Goal: Entertainment & Leisure: Consume media (video, audio)

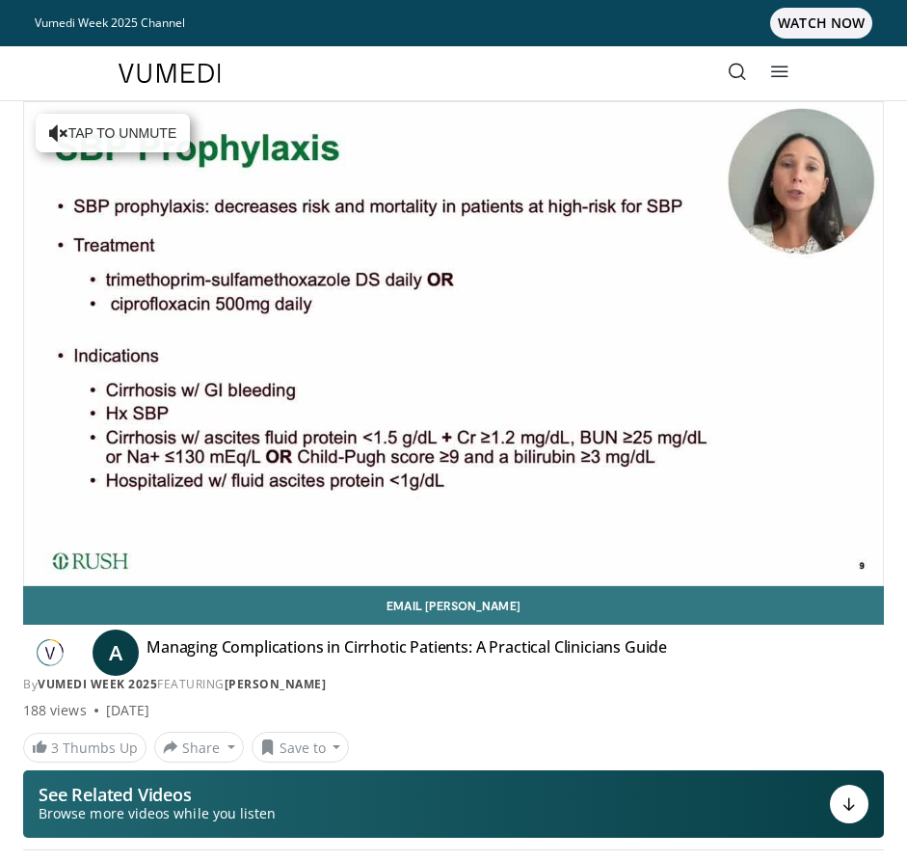
click at [864, 564] on div "10 seconds Tap to unmute" at bounding box center [453, 343] width 859 height 483
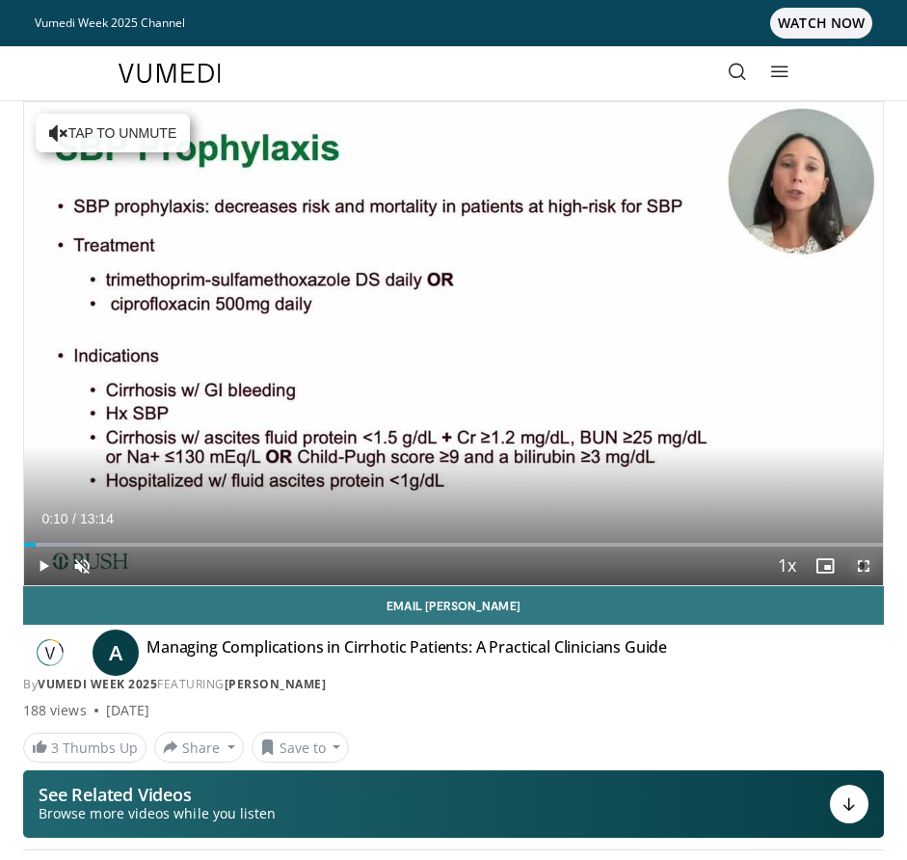
click at [853, 559] on span "Video Player" at bounding box center [864, 566] width 39 height 39
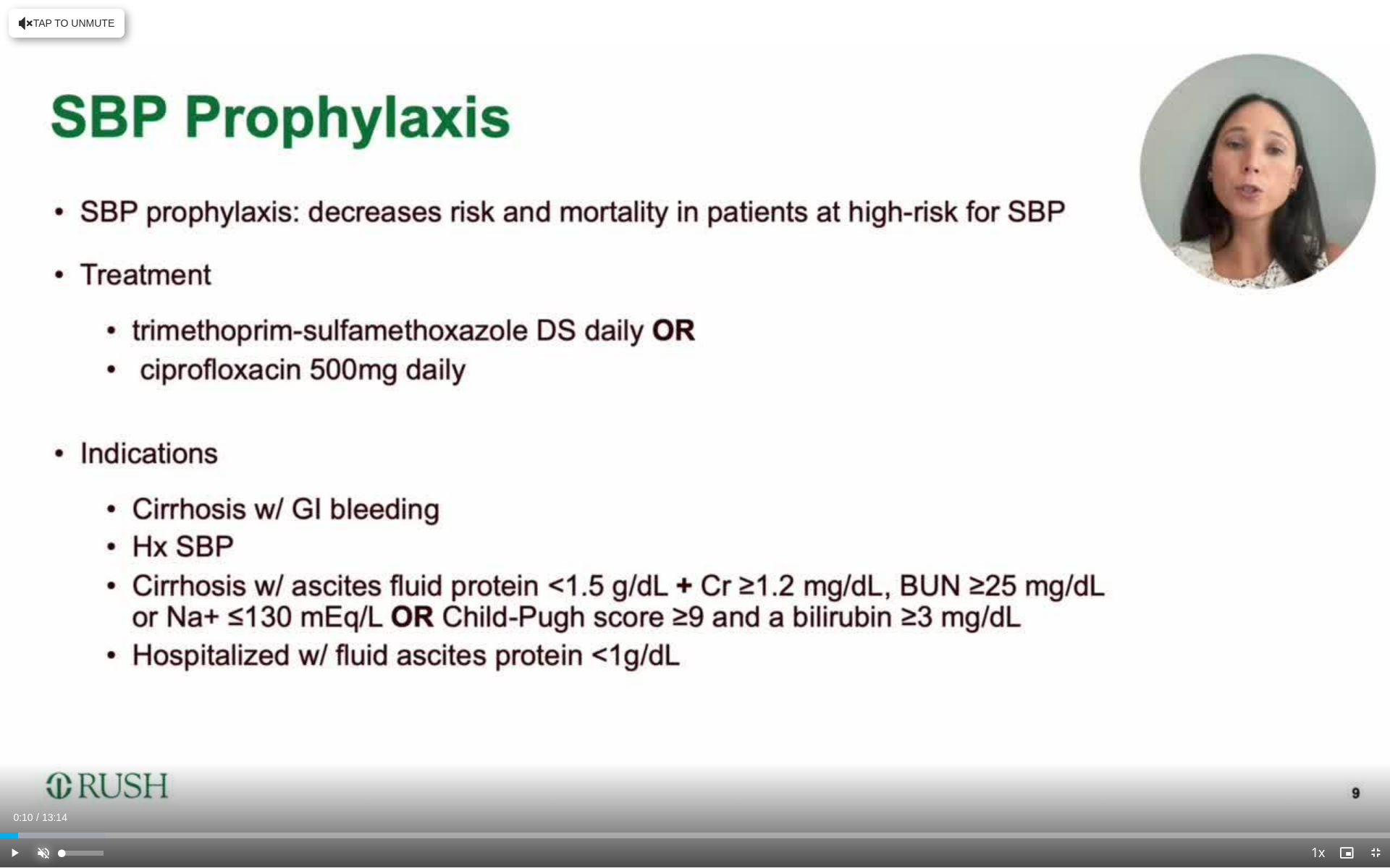
click at [48, 644] on span "Video Player" at bounding box center [44, 853] width 29 height 29
click at [11, 644] on span "Video Player" at bounding box center [14, 853] width 29 height 29
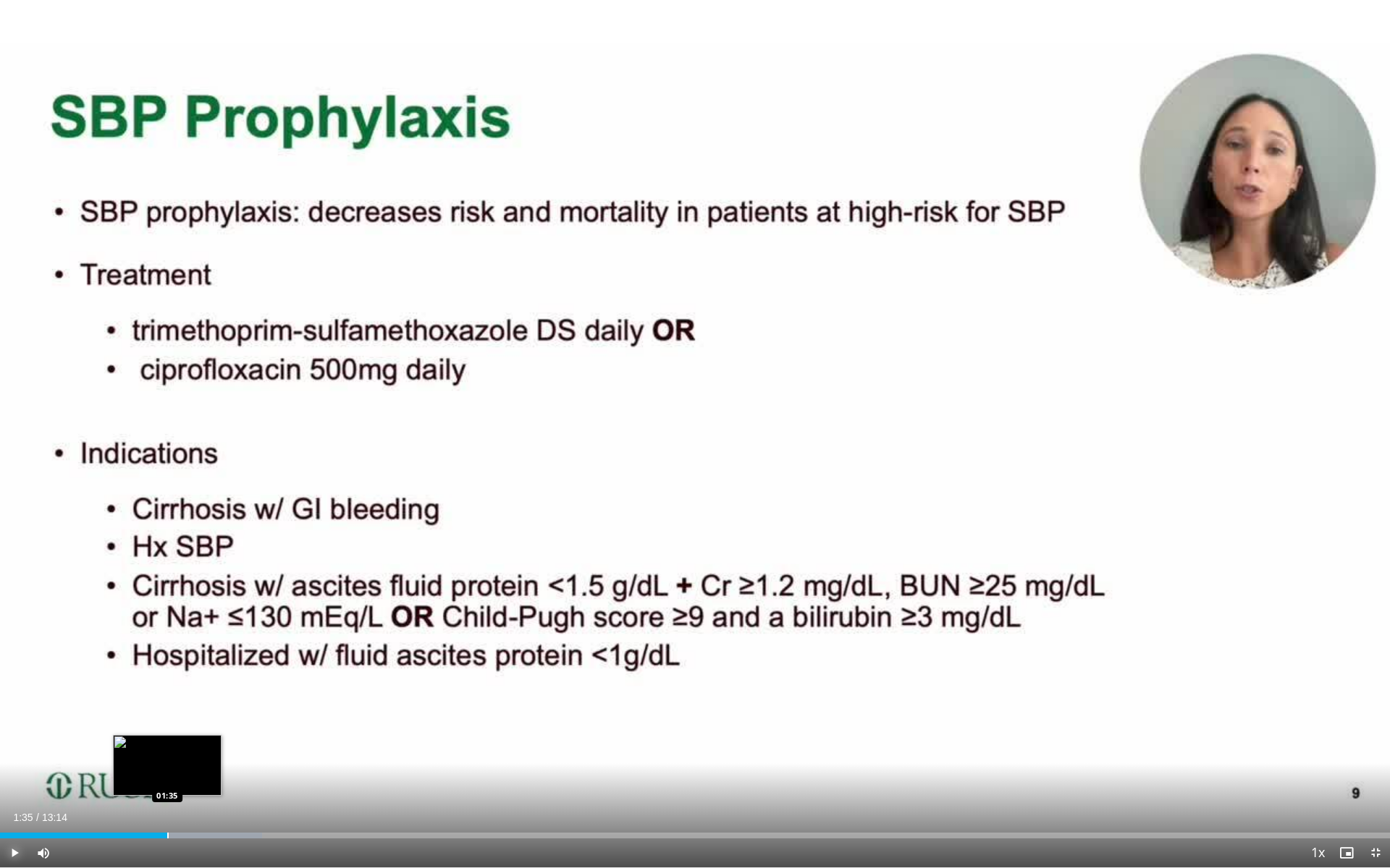
click at [167, 644] on div "Progress Bar" at bounding box center [168, 836] width 2 height 6
click at [210, 644] on div "Progress Bar" at bounding box center [211, 836] width 2 height 6
click at [232, 644] on div "Loaded : 23.88% 02:02 02:12" at bounding box center [695, 831] width 1390 height 14
click at [8, 644] on span "Video Player" at bounding box center [14, 853] width 29 height 29
click at [11, 644] on span "Video Player" at bounding box center [14, 853] width 29 height 29
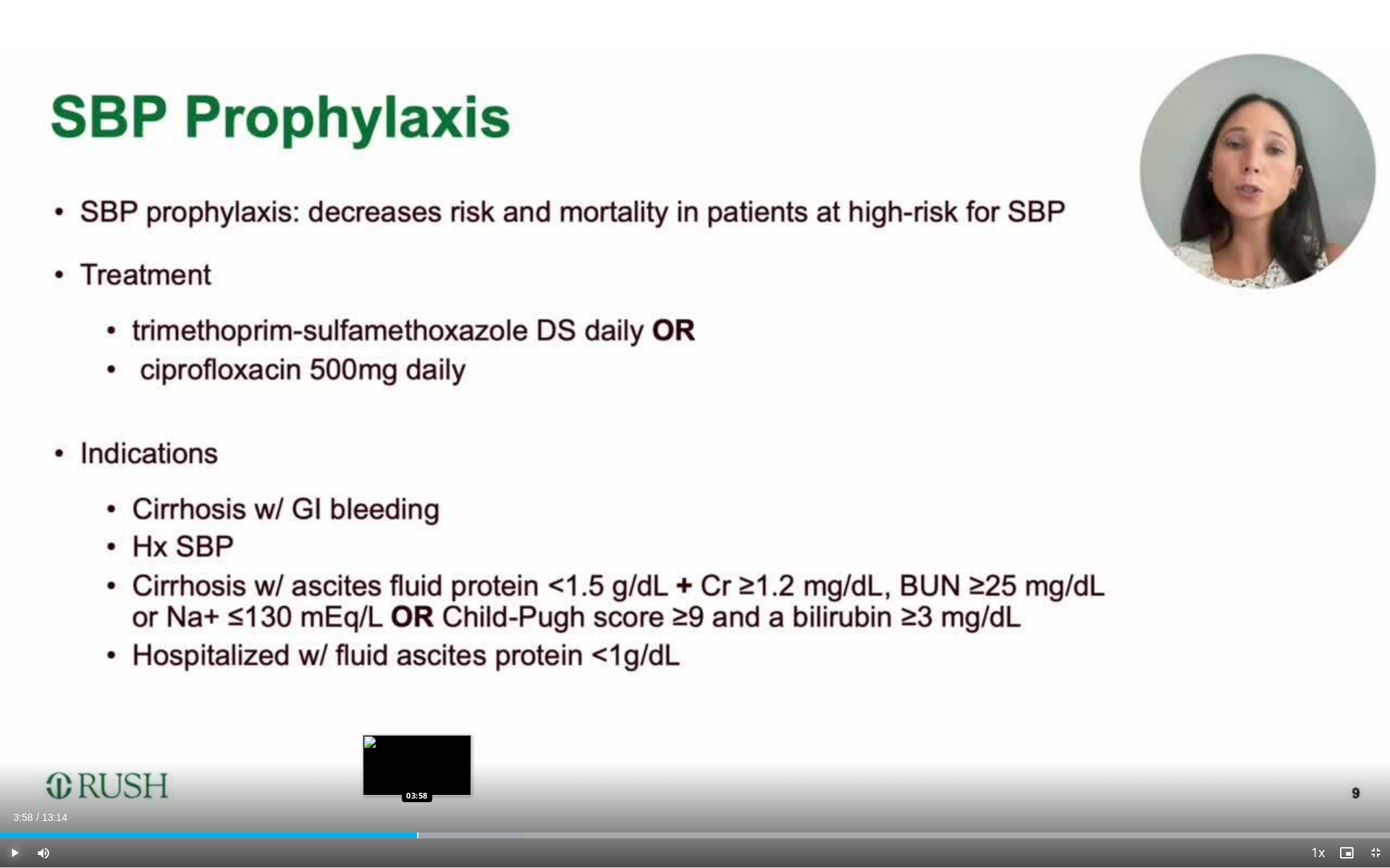
click at [417, 644] on div "Progress Bar" at bounding box center [417, 836] width 2 height 6
click at [471, 644] on div "Progress Bar" at bounding box center [471, 836] width 2 height 6
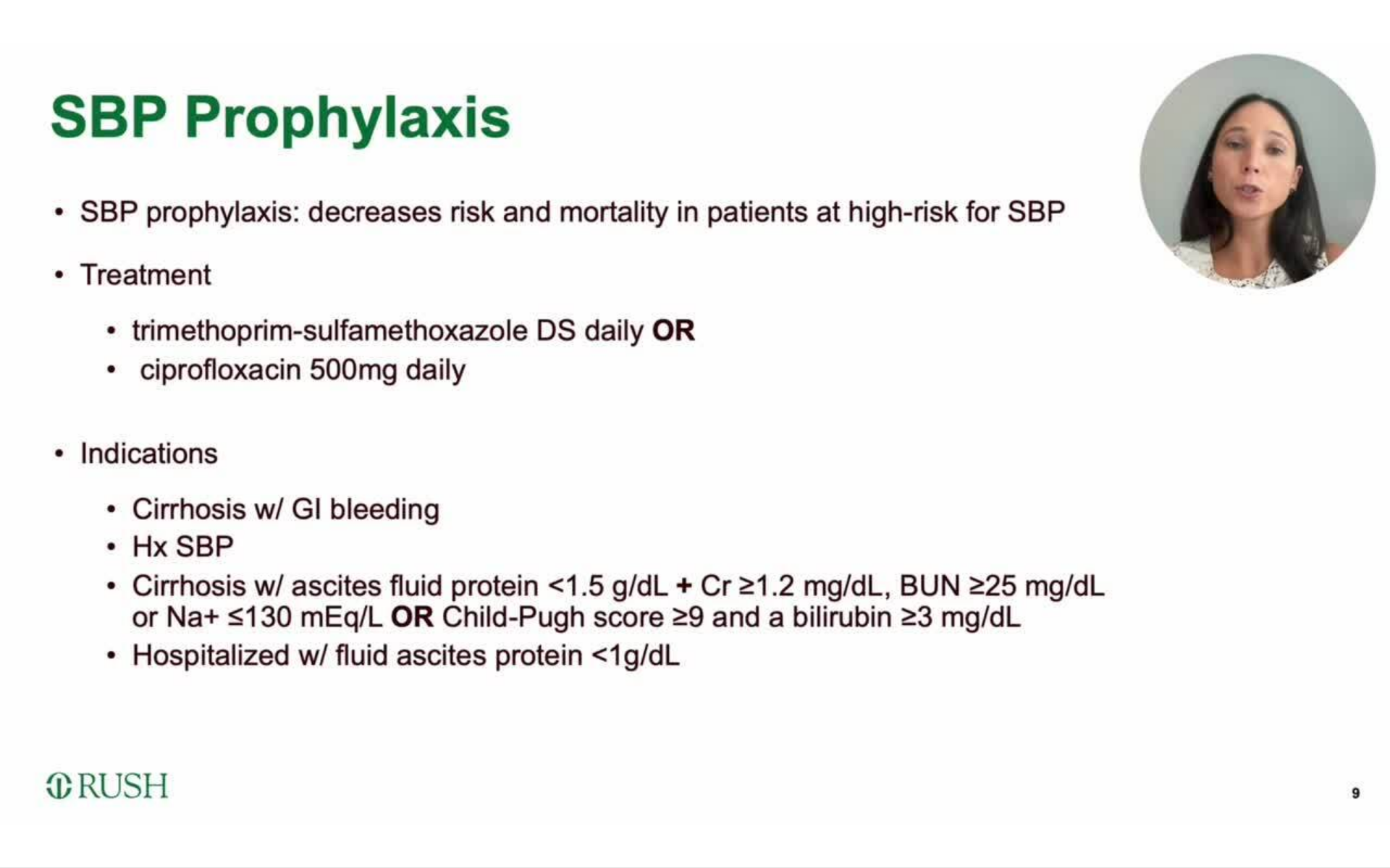
click at [489, 644] on video-js "**********" at bounding box center [695, 434] width 1390 height 868
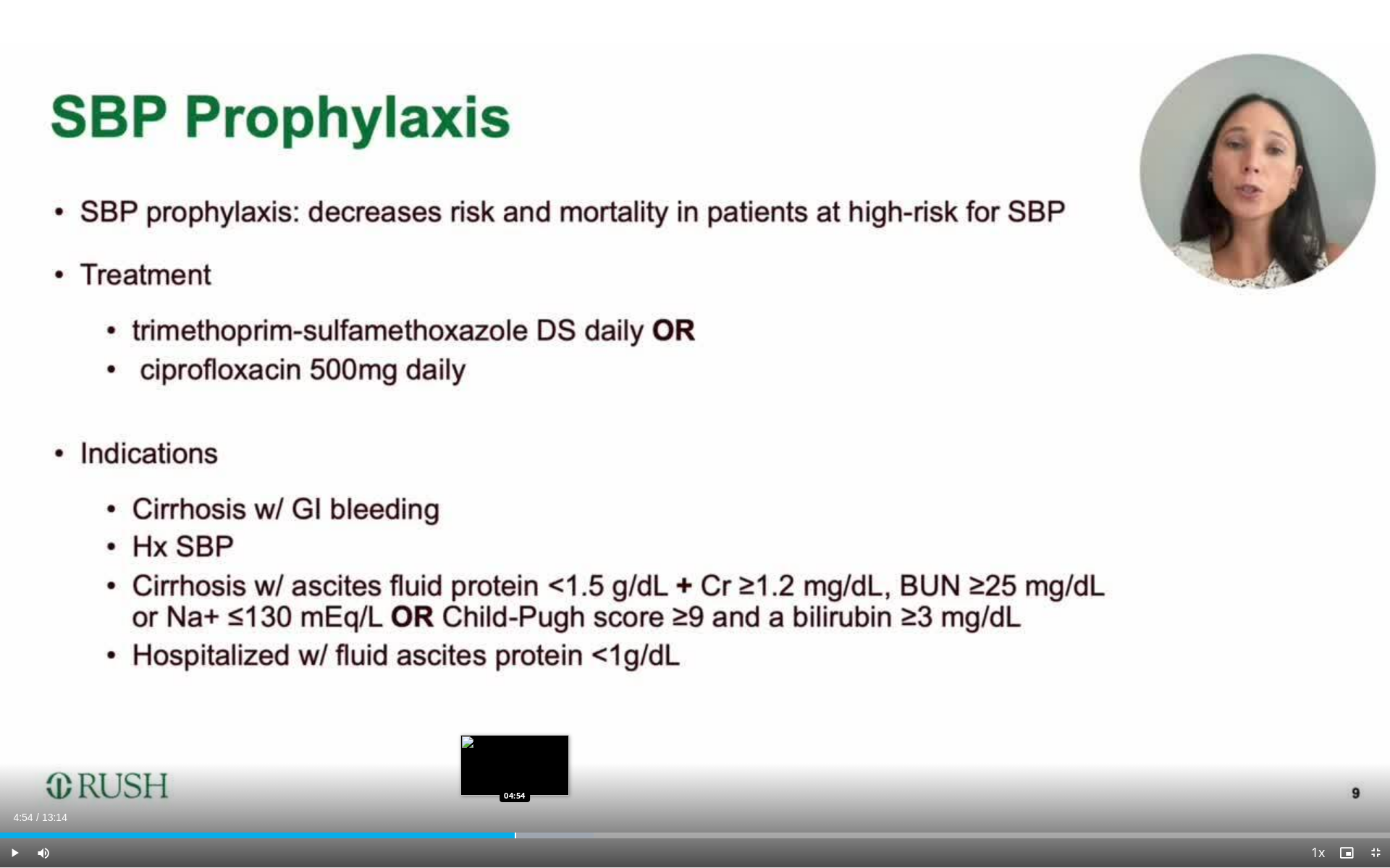
click at [516, 644] on div "Progress Bar" at bounding box center [516, 836] width 2 height 6
click at [16, 644] on span "Video Player" at bounding box center [14, 853] width 29 height 29
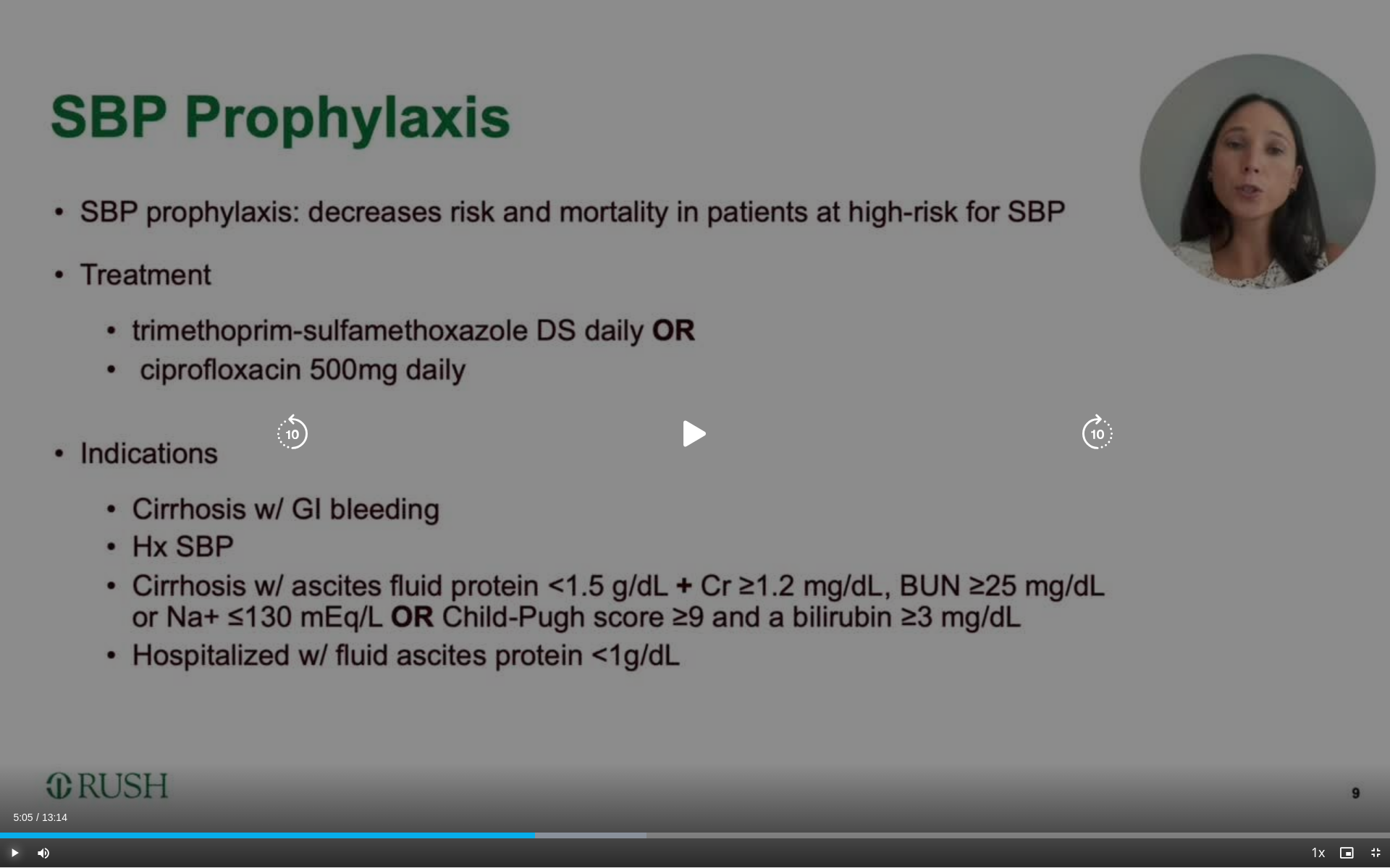
click at [12, 644] on span "Video Player" at bounding box center [14, 853] width 29 height 29
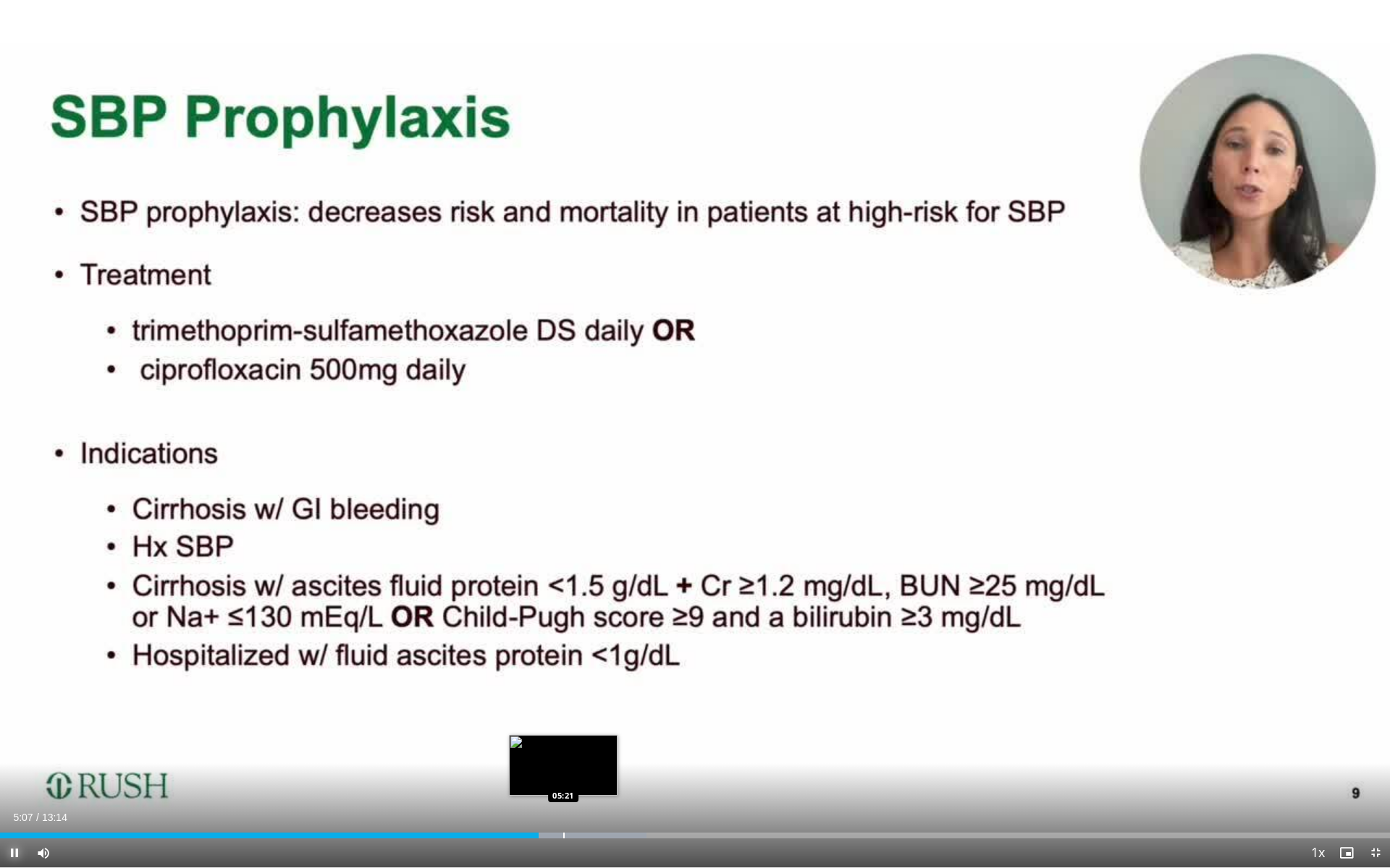
click at [563, 644] on div "Loaded : 46.51% 05:07 05:21" at bounding box center [695, 831] width 1390 height 14
click at [588, 644] on div "Progress Bar" at bounding box center [589, 836] width 2 height 6
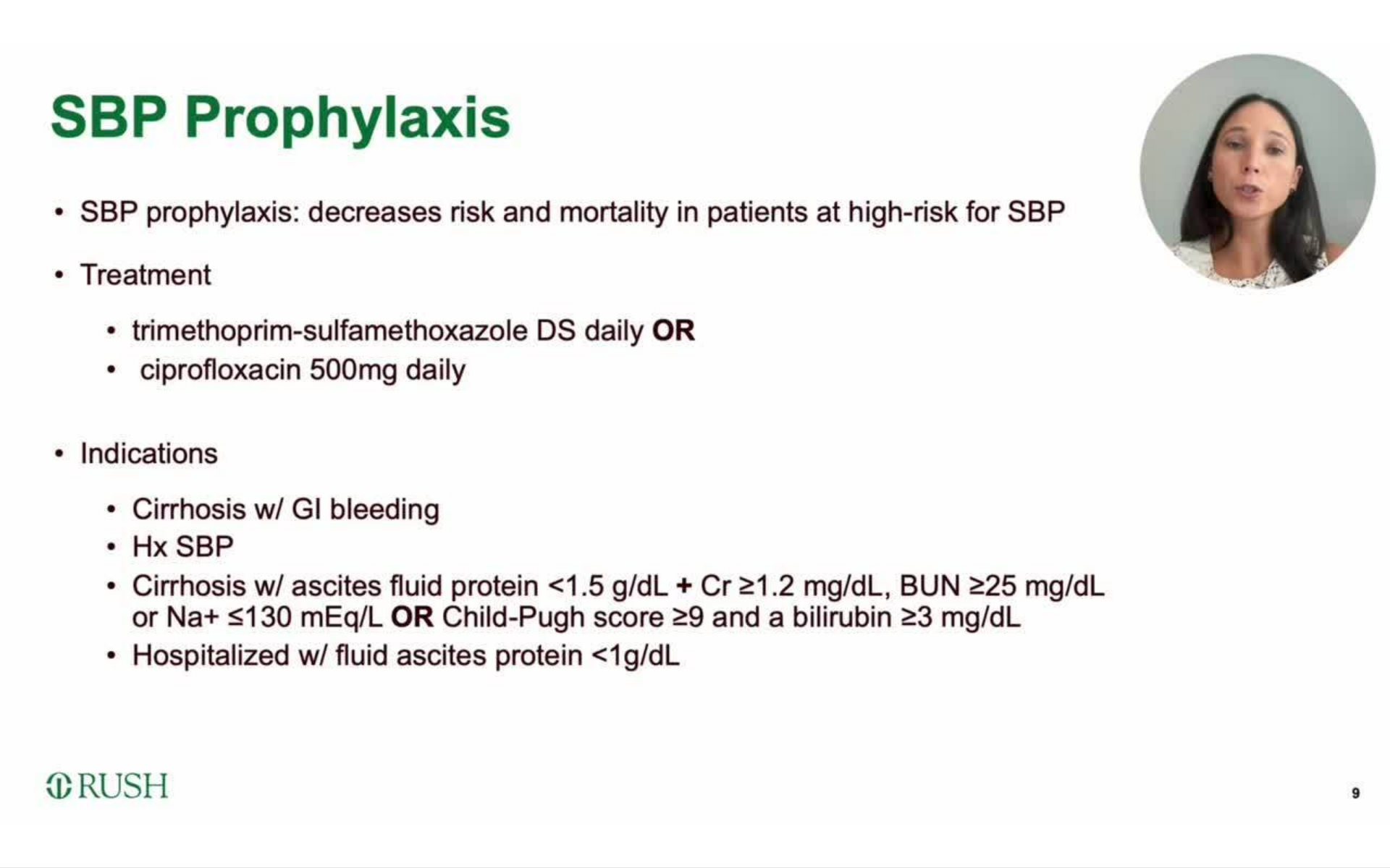
click at [618, 644] on video-js "**********" at bounding box center [695, 434] width 1390 height 868
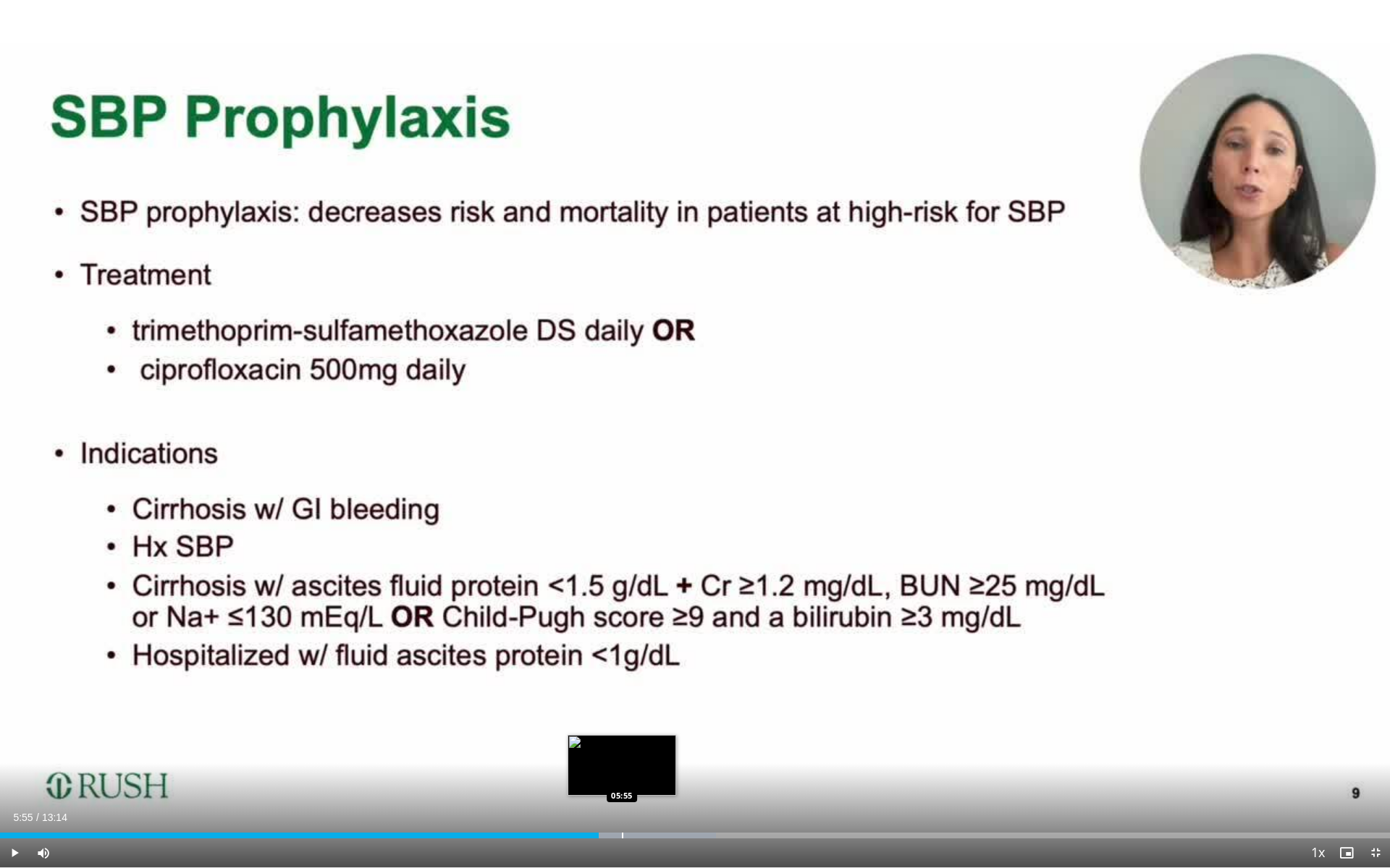
click at [621, 644] on div "Loaded : 51.53% 05:42 05:55" at bounding box center [695, 831] width 1390 height 14
click at [680, 644] on div "Progress Bar" at bounding box center [687, 836] width 2 height 6
click at [12, 644] on span "Video Player" at bounding box center [14, 853] width 29 height 29
click at [16, 644] on span "Video Player" at bounding box center [14, 853] width 29 height 29
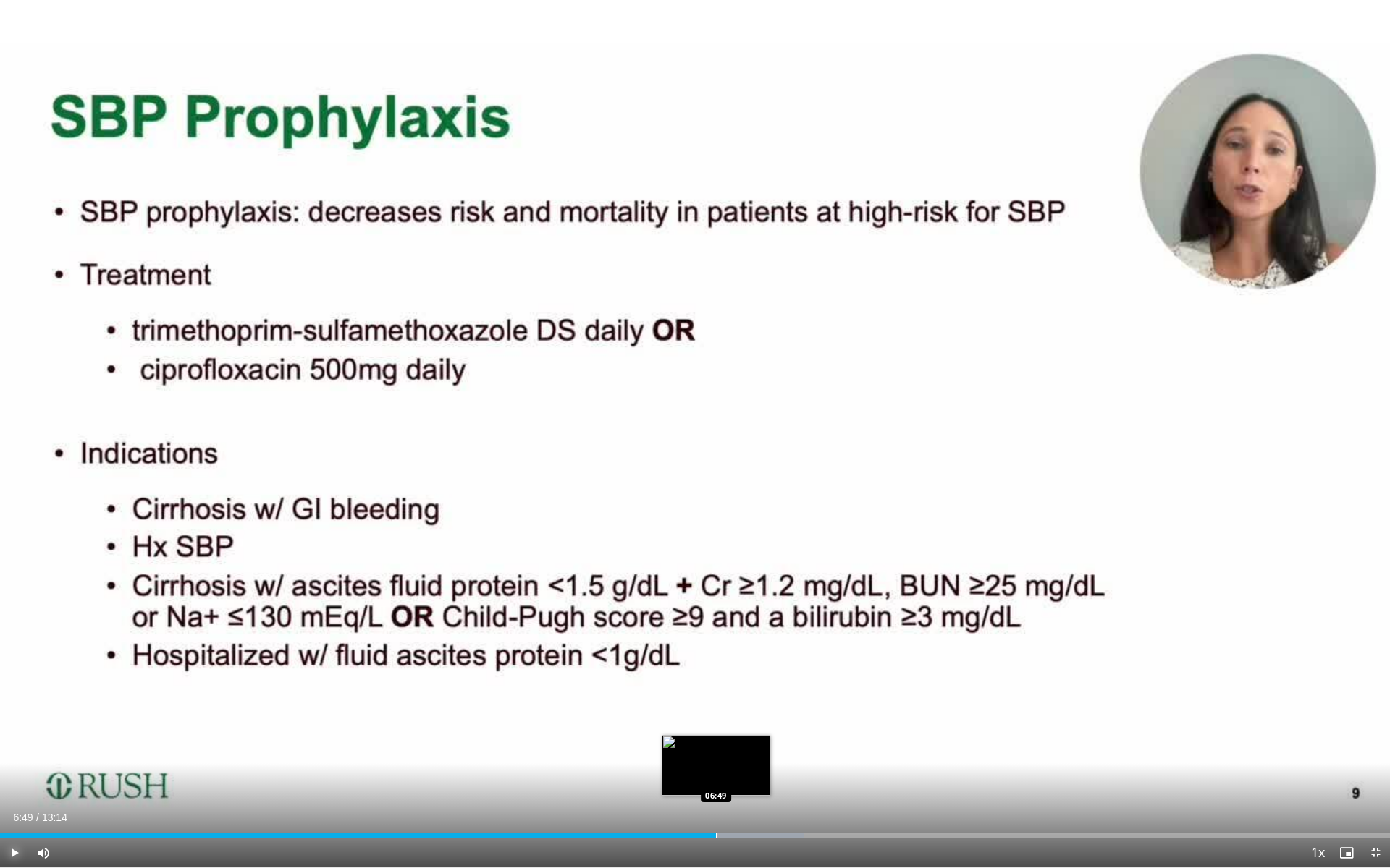
click at [680, 644] on div "Progress Bar" at bounding box center [717, 836] width 2 height 6
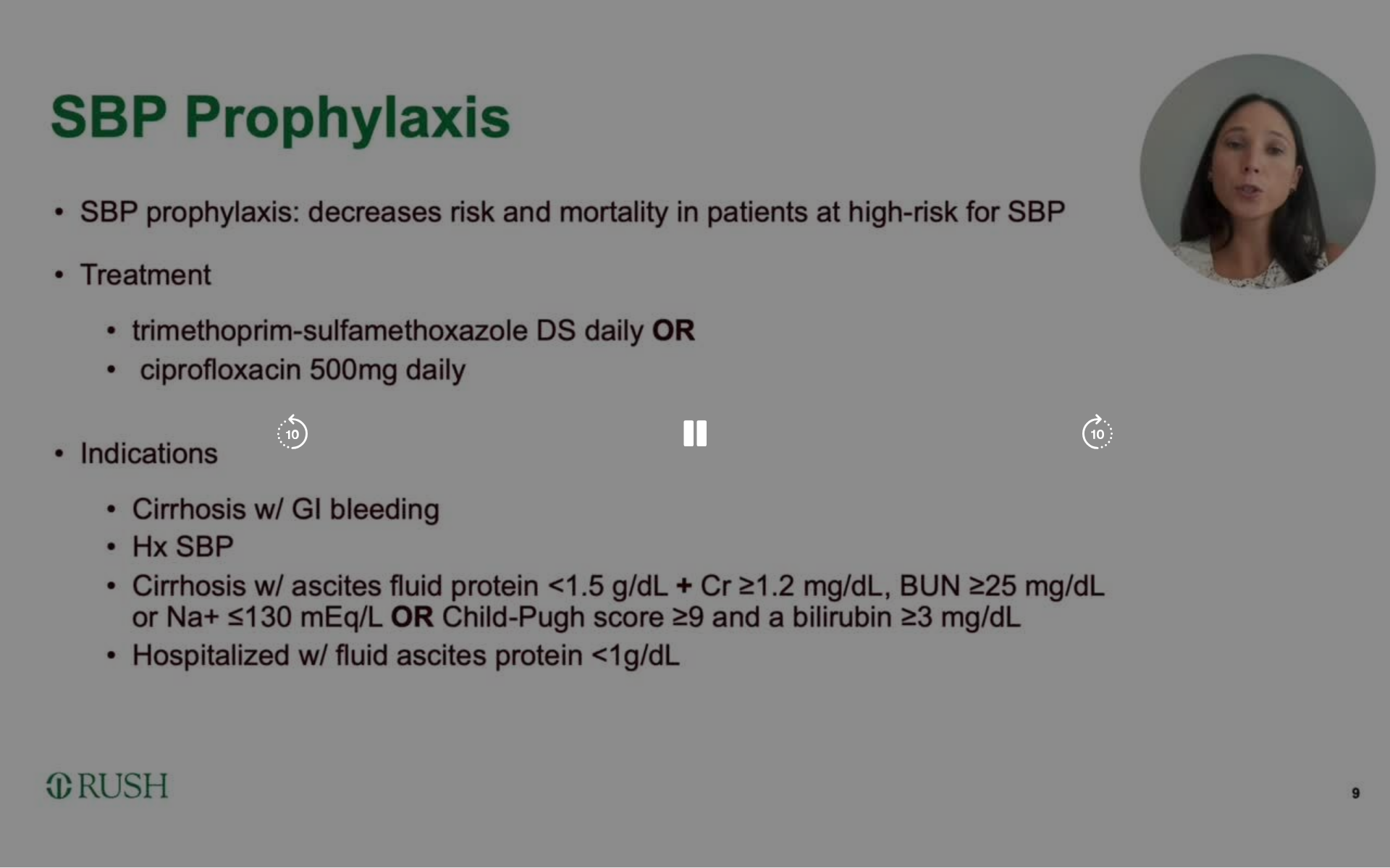
click at [680, 644] on div "Current Time 6:50 / Duration 13:14 Pause Skip Backward Skip Forward Mute 0% Loa…" at bounding box center [695, 853] width 1390 height 29
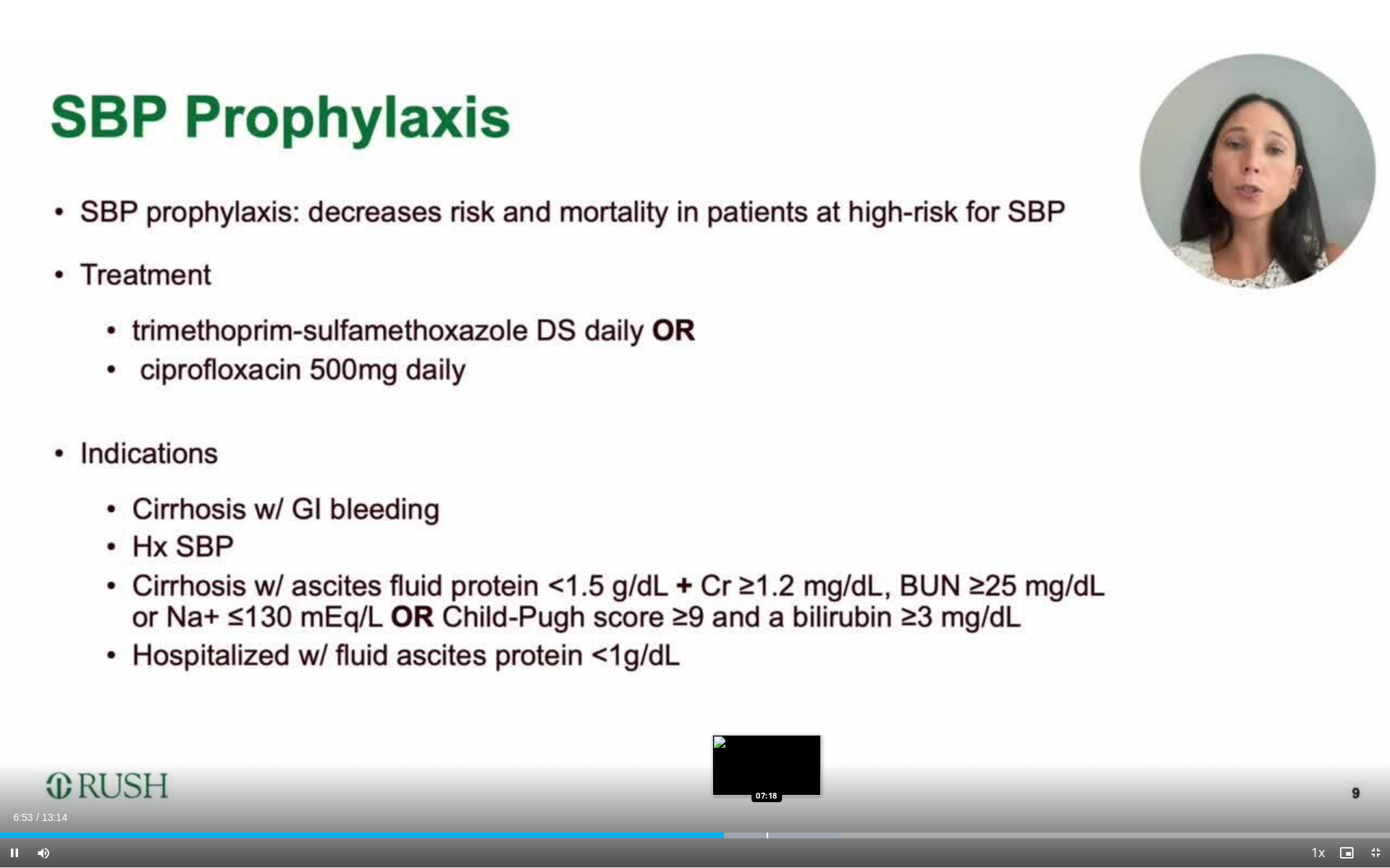
click at [680, 644] on div "Progress Bar" at bounding box center [767, 836] width 2 height 6
click at [10, 644] on span "Video Player" at bounding box center [14, 853] width 29 height 29
click at [12, 644] on span "Video Player" at bounding box center [14, 853] width 29 height 29
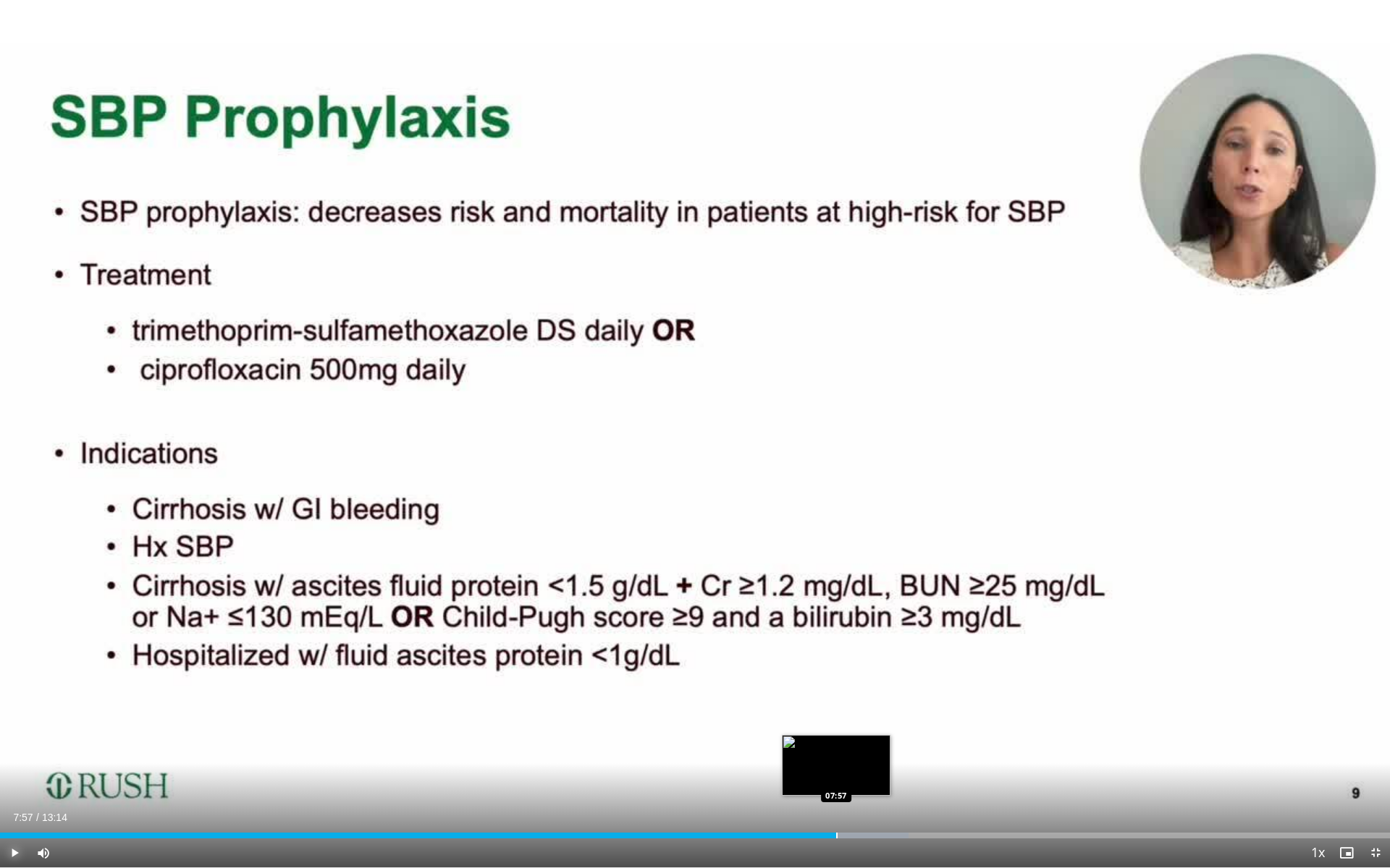
click at [680, 644] on div "Loaded : 65.36% 07:57 07:57" at bounding box center [695, 831] width 1390 height 14
click at [11, 644] on span "Video Player" at bounding box center [14, 853] width 29 height 29
click at [14, 644] on span "Video Player" at bounding box center [14, 853] width 29 height 29
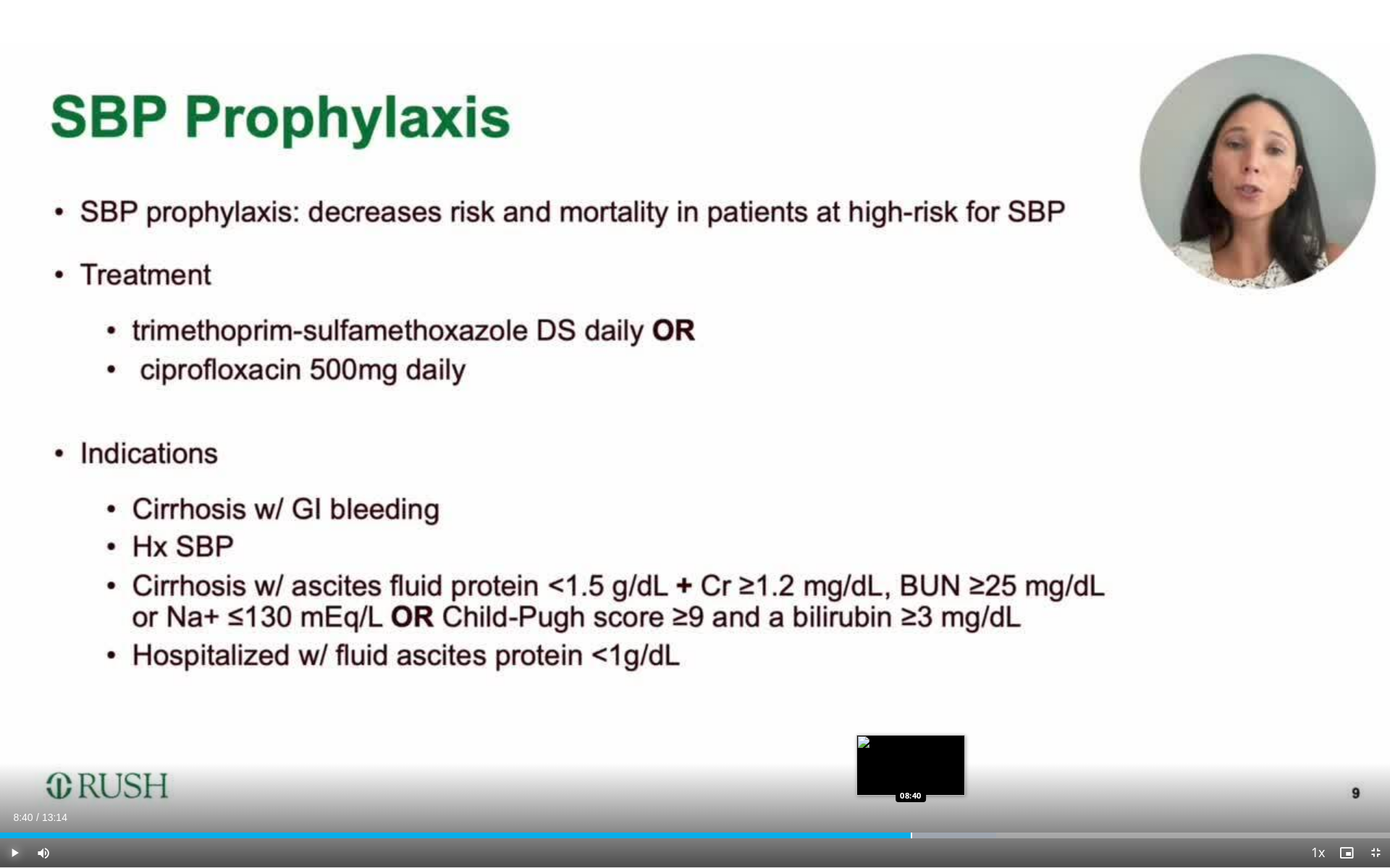
click at [680, 644] on div "Progress Bar" at bounding box center [911, 836] width 2 height 6
click at [10, 644] on span "Video Player" at bounding box center [14, 853] width 29 height 29
click at [21, 644] on span "Video Player" at bounding box center [14, 853] width 29 height 29
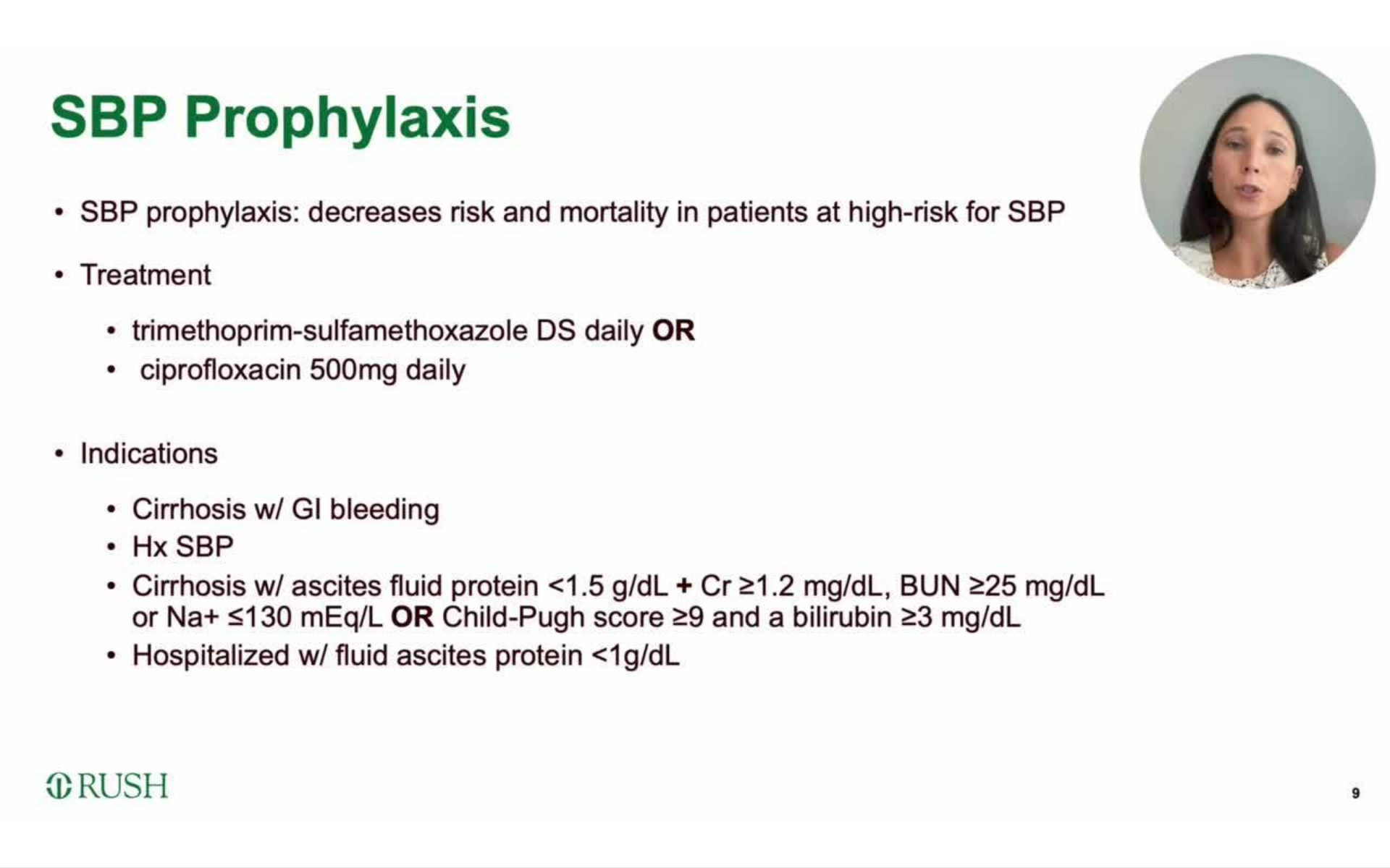
click at [680, 644] on video-js "**********" at bounding box center [695, 434] width 1390 height 868
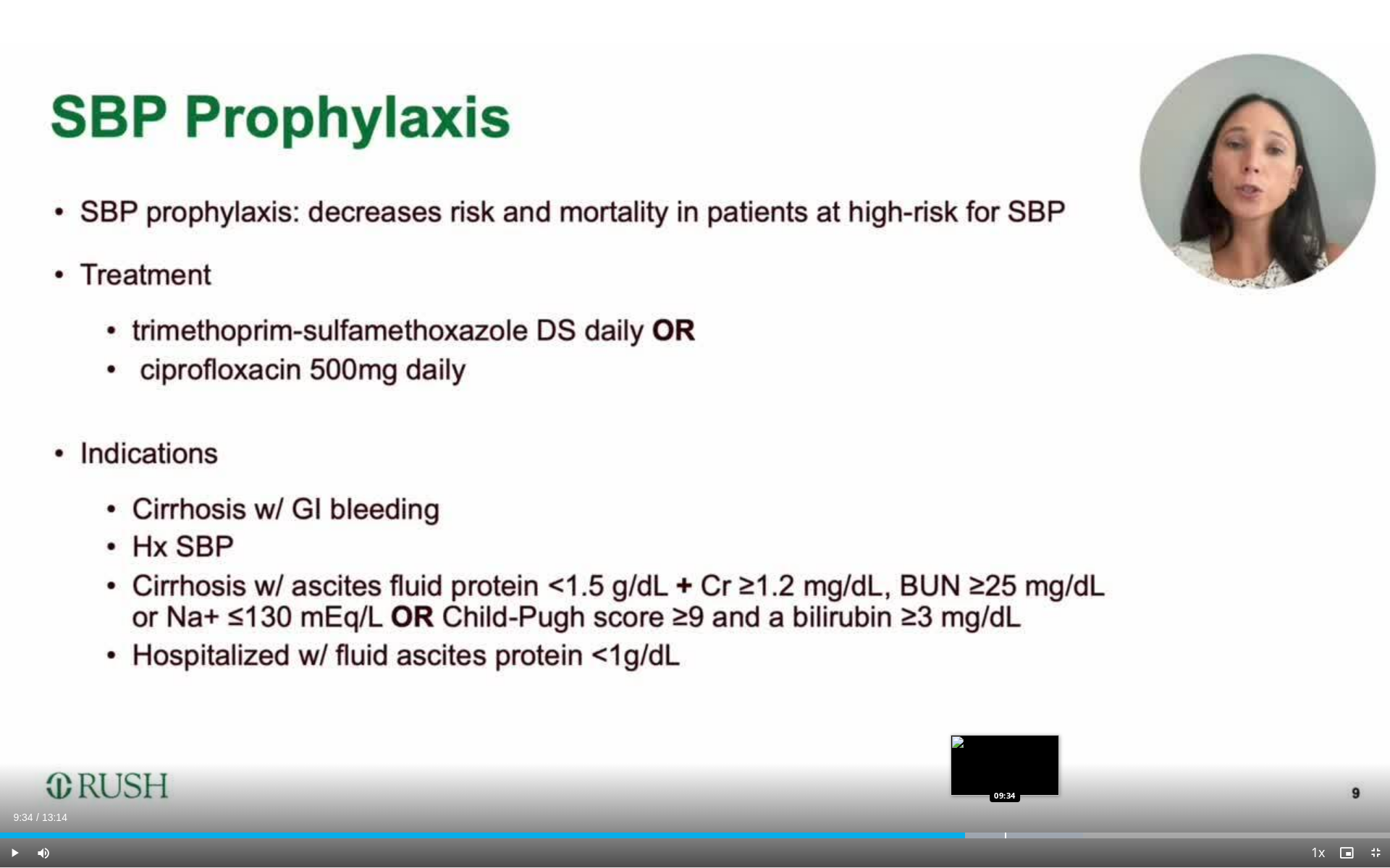
click at [680, 644] on div "Loaded : 77.93% 09:34 09:34" at bounding box center [695, 831] width 1390 height 14
click at [680, 644] on div "Progress Bar" at bounding box center [1050, 836] width 170 height 6
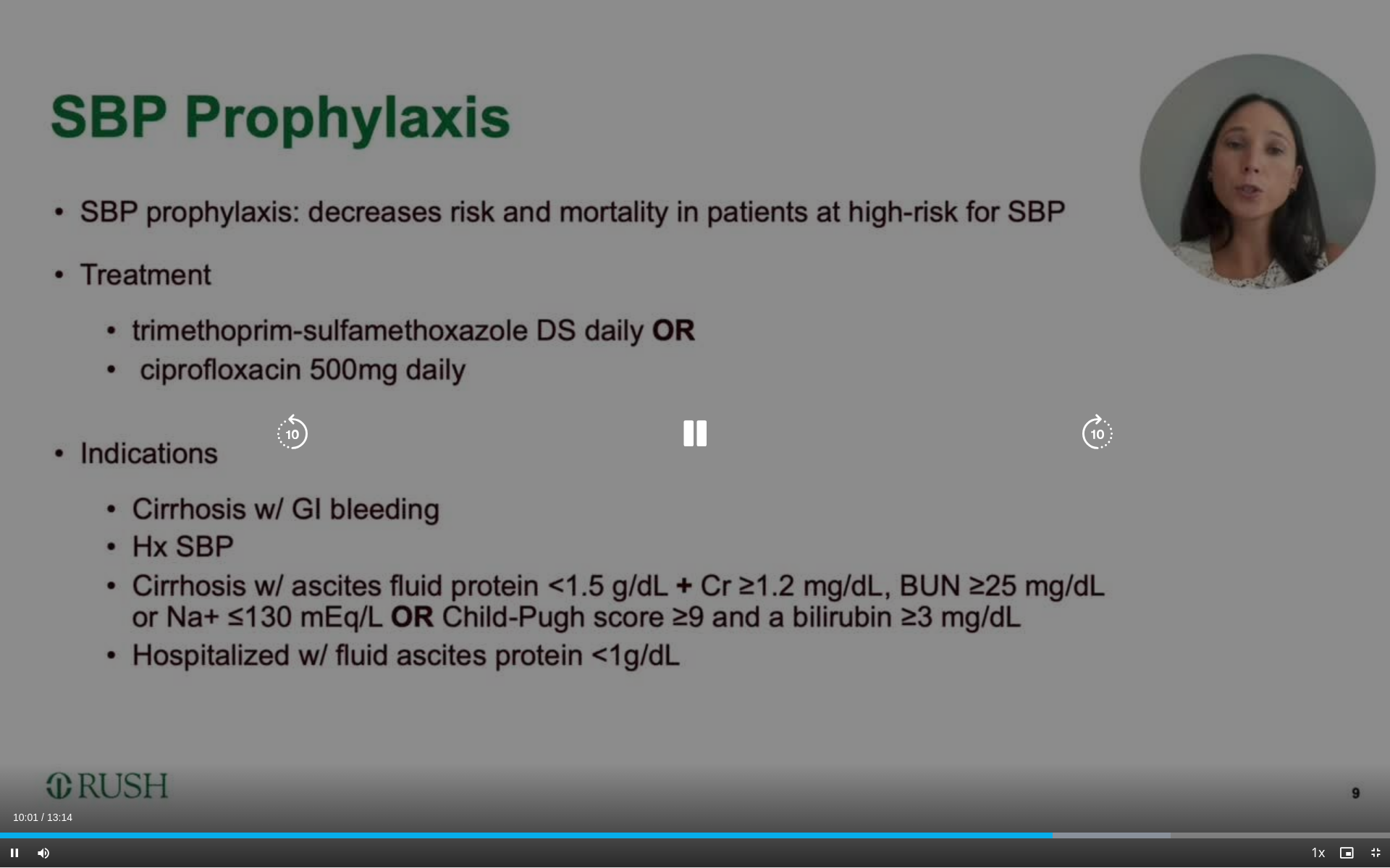
click at [680, 644] on div "Loaded : 84.22% 10:01 10:17" at bounding box center [695, 831] width 1390 height 14
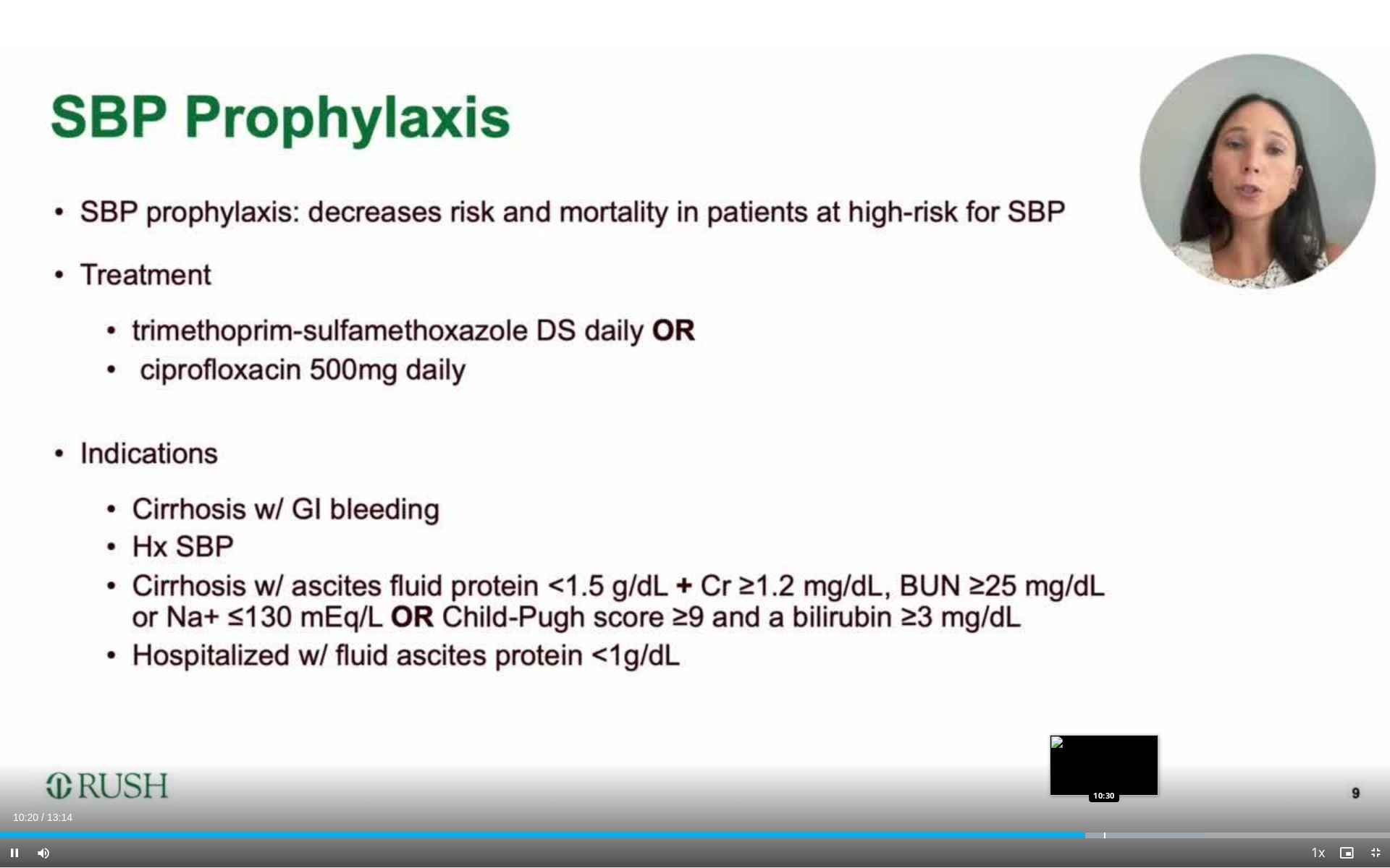
click at [680, 644] on div "Loaded : 86.73% 10:20 10:30" at bounding box center [695, 831] width 1390 height 14
click at [680, 644] on div "Progress Bar" at bounding box center [1148, 836] width 2 height 6
click at [680, 644] on video-js "**********" at bounding box center [695, 434] width 1390 height 868
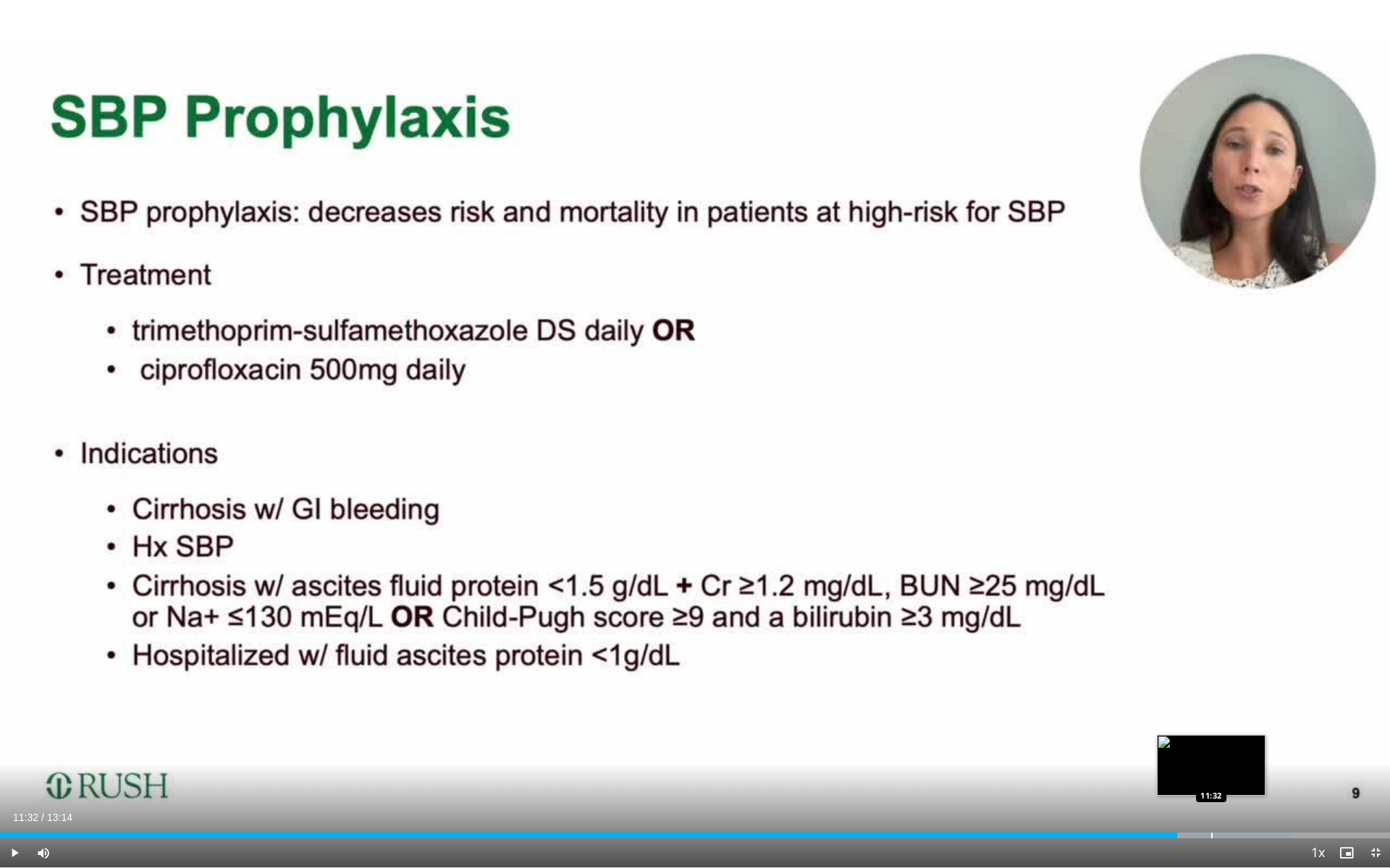
click at [680, 644] on div "Progress Bar" at bounding box center [1211, 836] width 2 height 6
click at [680, 644] on div "Progress Bar" at bounding box center [1249, 836] width 2 height 6
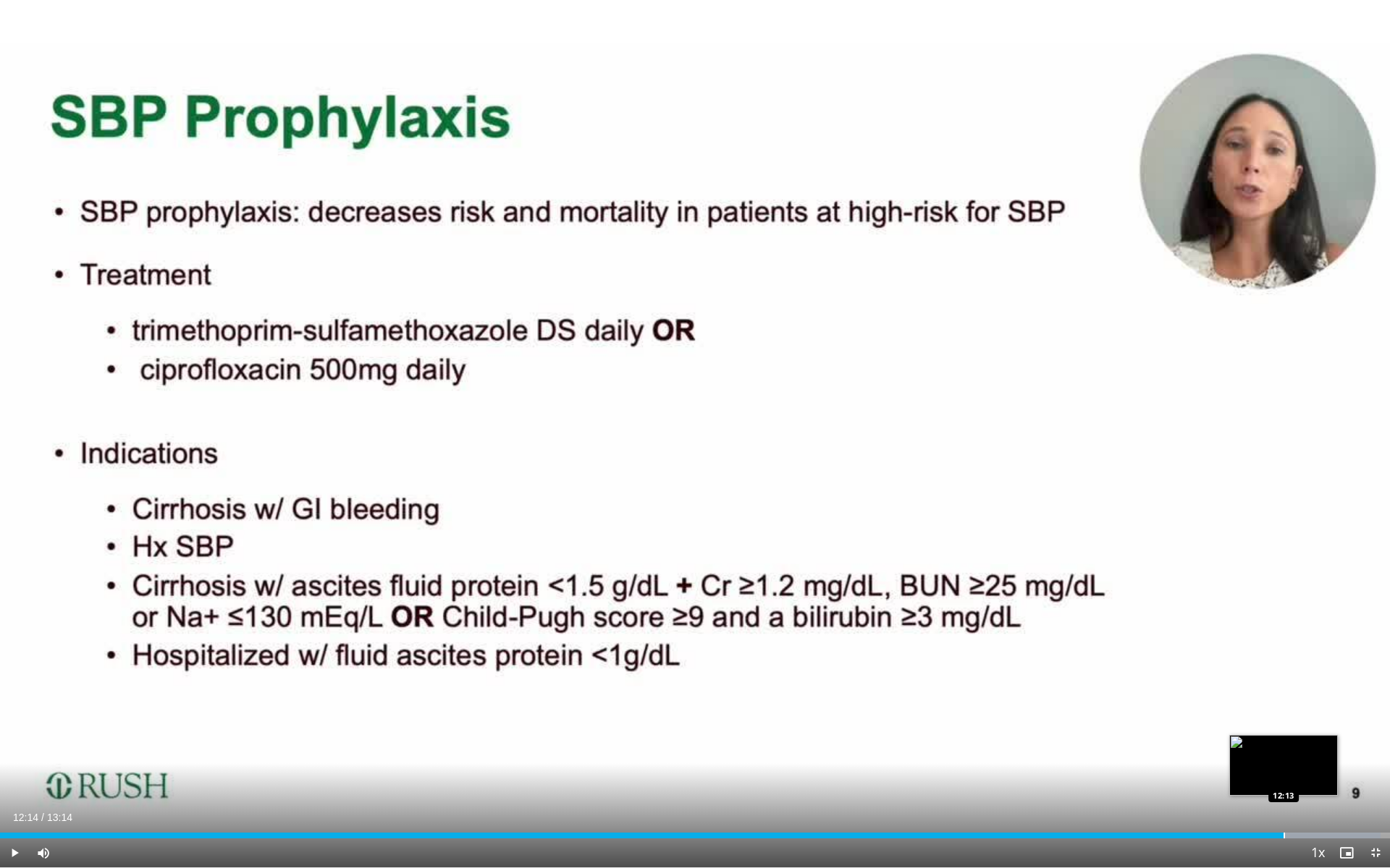
click at [680, 644] on div "Loaded : 99.31% 12:14 12:13" at bounding box center [695, 836] width 1390 height 6
click at [680, 644] on div "Progress Bar" at bounding box center [1326, 836] width 2 height 6
click at [680, 644] on div "Loaded : 100.00% 12:55 12:55" at bounding box center [695, 831] width 1390 height 14
click at [680, 644] on span "Video Player" at bounding box center [1375, 853] width 29 height 29
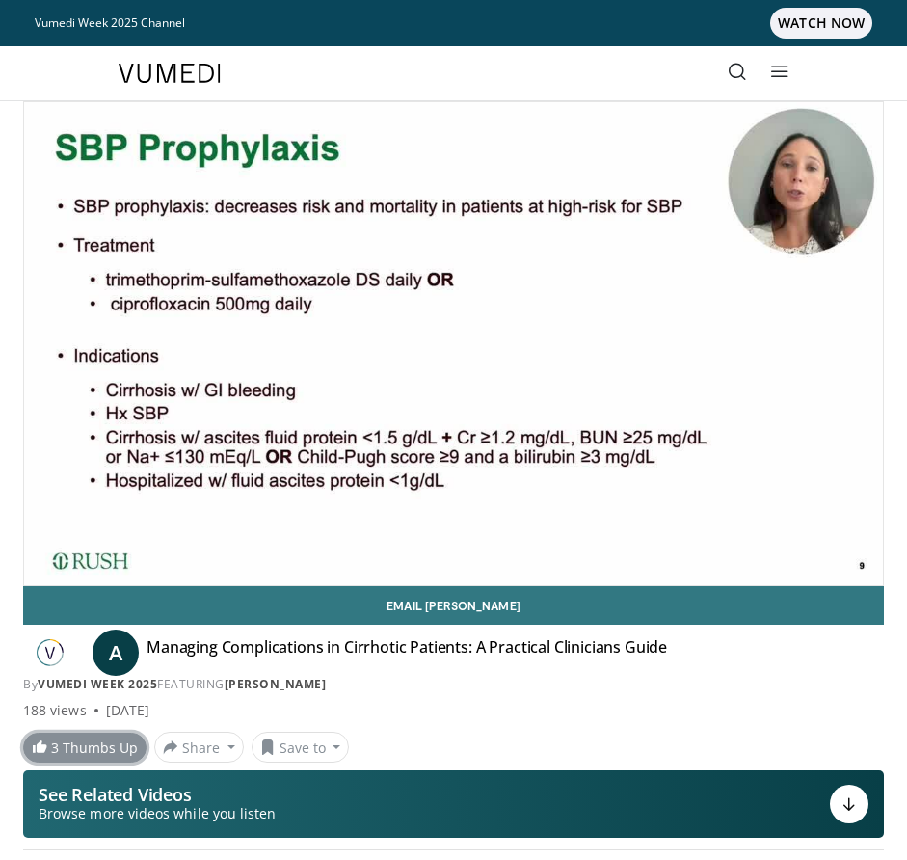
click at [62, 744] on link "3 Thumbs Up" at bounding box center [84, 748] width 123 height 30
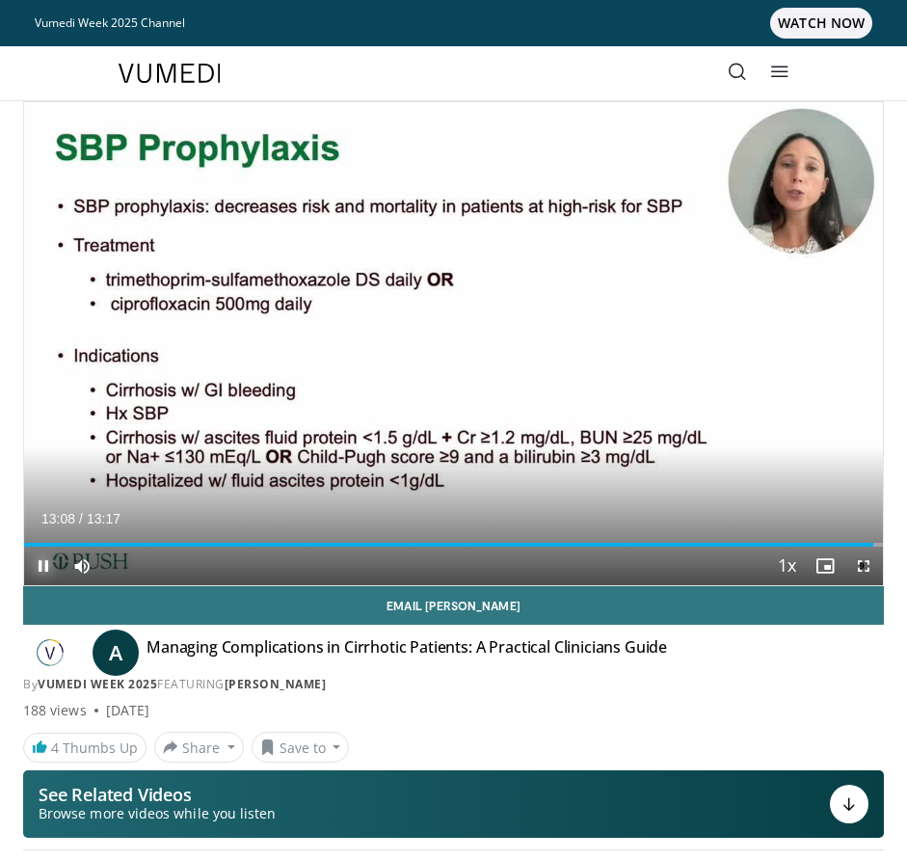
click at [45, 559] on span "Video Player" at bounding box center [43, 566] width 39 height 39
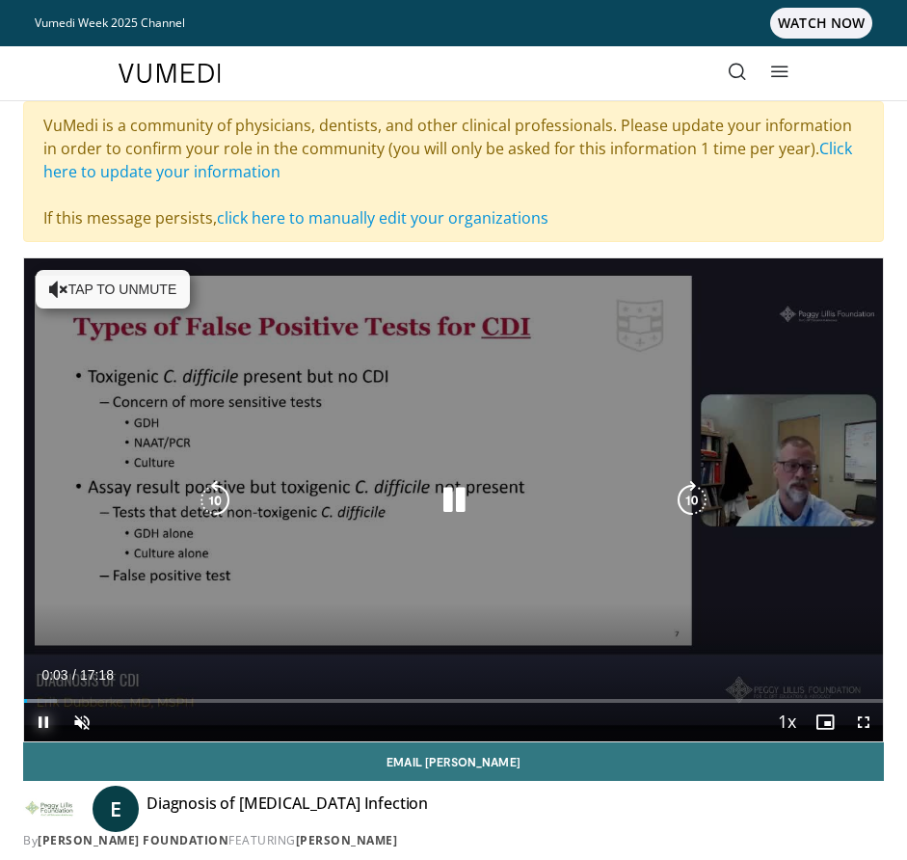
click at [44, 714] on span "Video Player" at bounding box center [43, 722] width 39 height 39
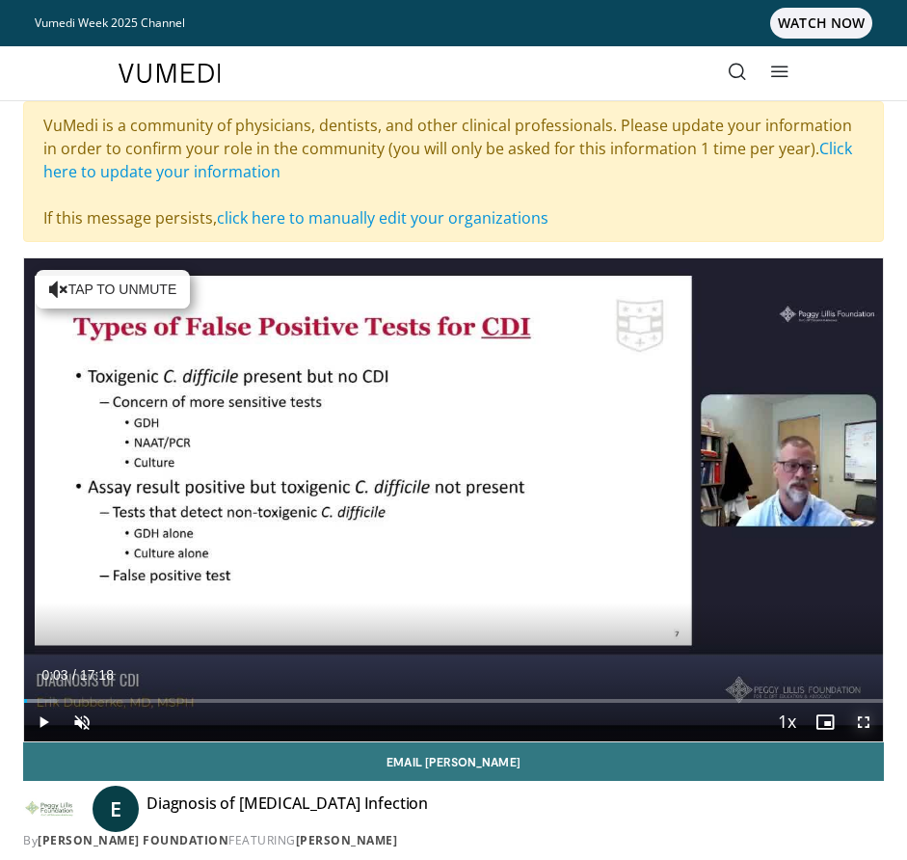
click at [864, 714] on span "Video Player" at bounding box center [864, 722] width 39 height 39
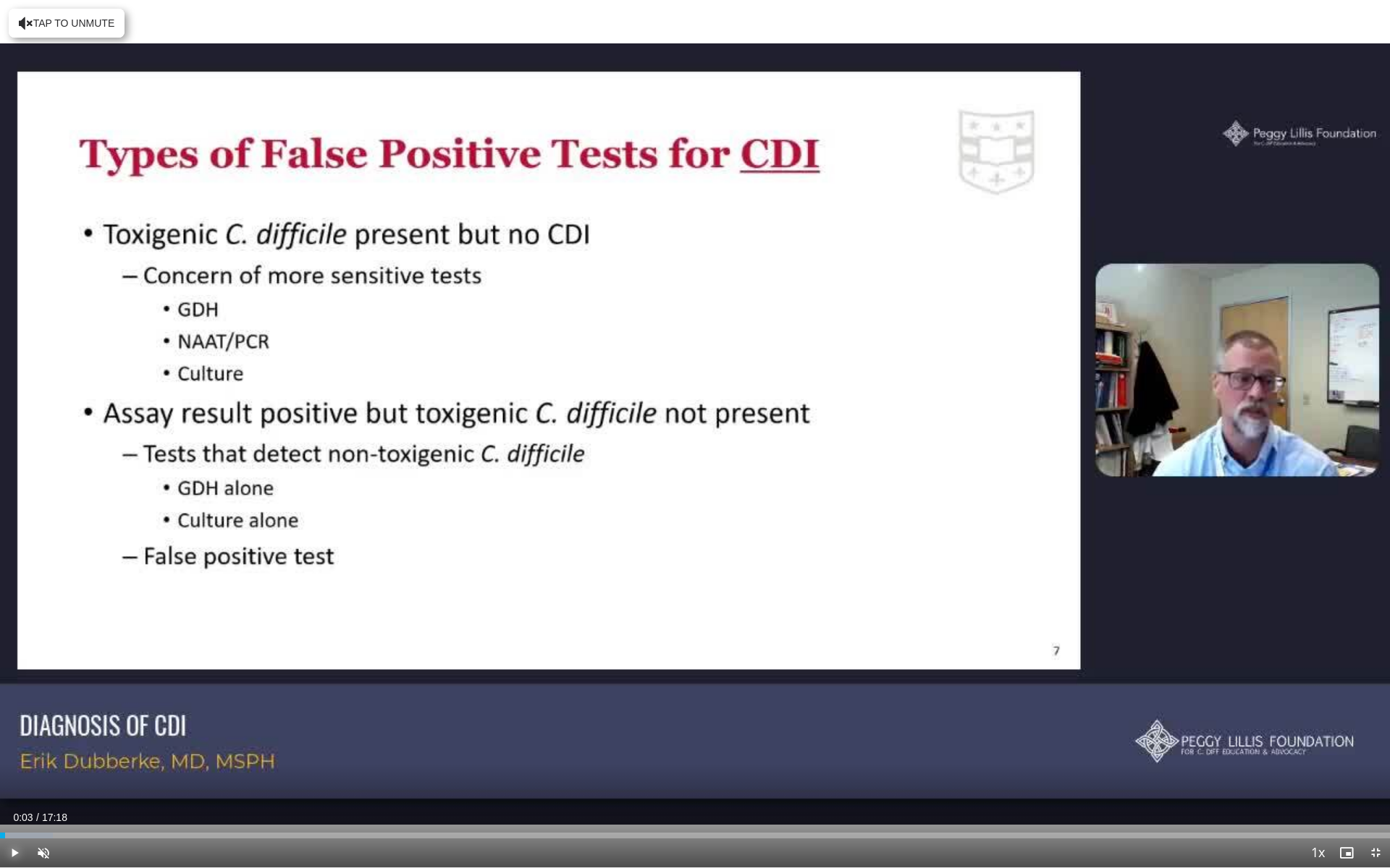
click at [11, 644] on span "Video Player" at bounding box center [14, 853] width 29 height 29
click at [47, 644] on span "Video Player" at bounding box center [44, 853] width 29 height 29
click at [11, 644] on span "Video Player" at bounding box center [14, 853] width 29 height 29
click at [13, 644] on span "Video Player" at bounding box center [14, 853] width 29 height 29
click at [12, 644] on span "Video Player" at bounding box center [14, 853] width 29 height 29
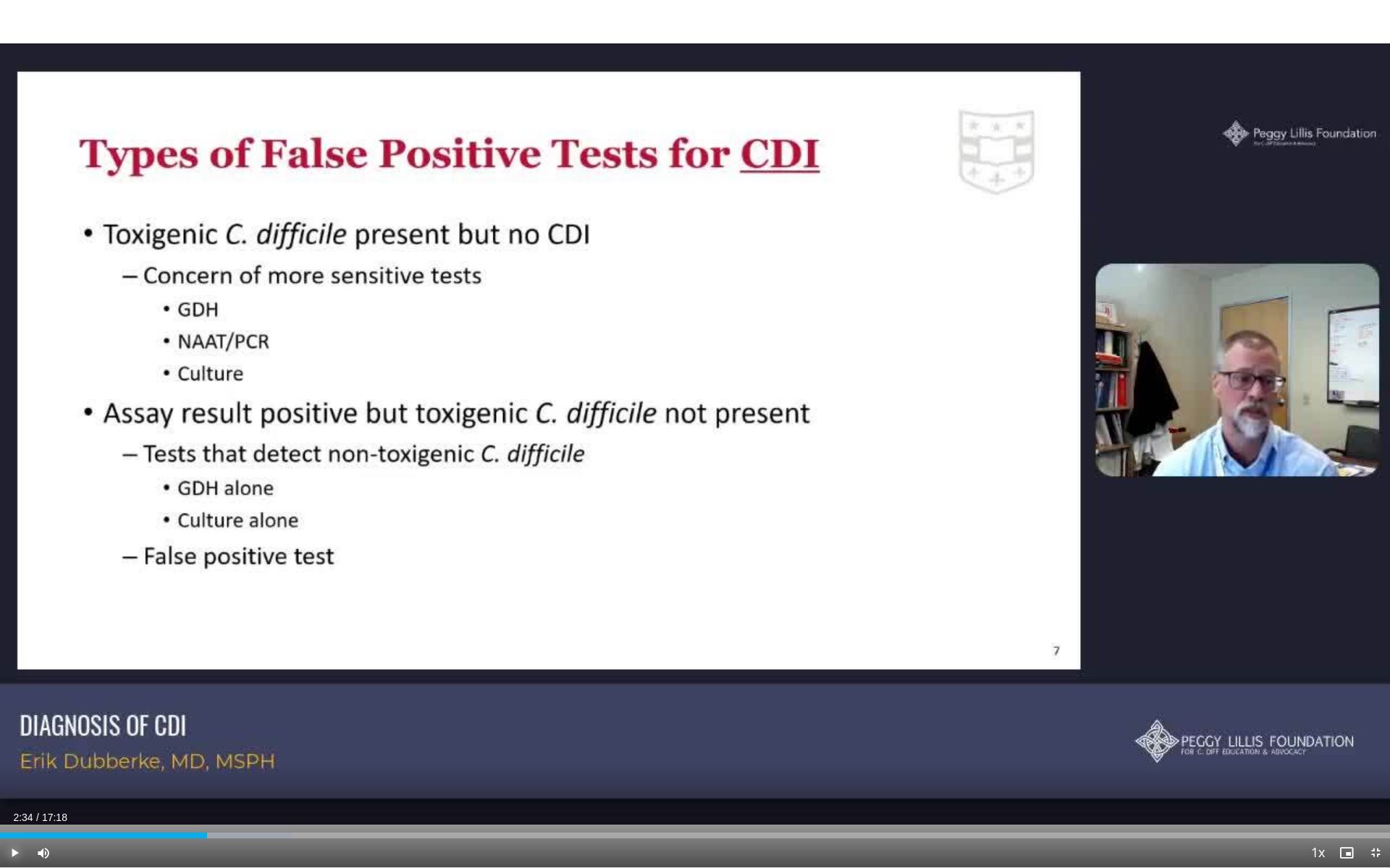
click at [14, 644] on span "Video Player" at bounding box center [14, 853] width 29 height 29
click at [17, 644] on span "Video Player" at bounding box center [14, 853] width 29 height 29
click at [10, 644] on span "Video Player" at bounding box center [14, 853] width 29 height 29
click at [17, 644] on span "Video Player" at bounding box center [14, 853] width 29 height 29
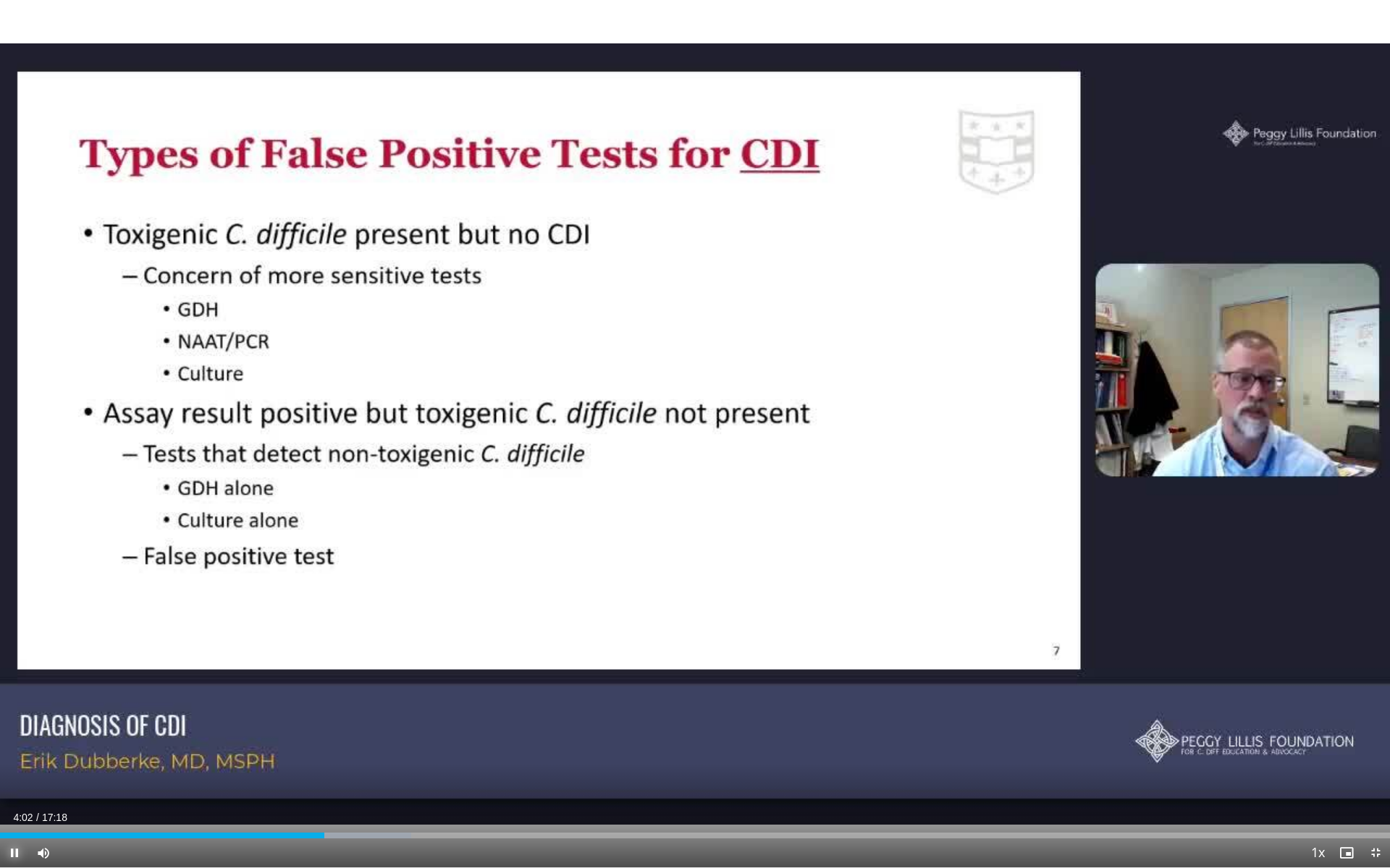
click at [11, 644] on span "Video Player" at bounding box center [14, 853] width 29 height 29
click at [17, 644] on span "Video Player" at bounding box center [14, 853] width 29 height 29
click at [365, 644] on div "Progress Bar" at bounding box center [365, 836] width 2 height 6
click at [383, 644] on div "Progress Bar" at bounding box center [384, 836] width 2 height 6
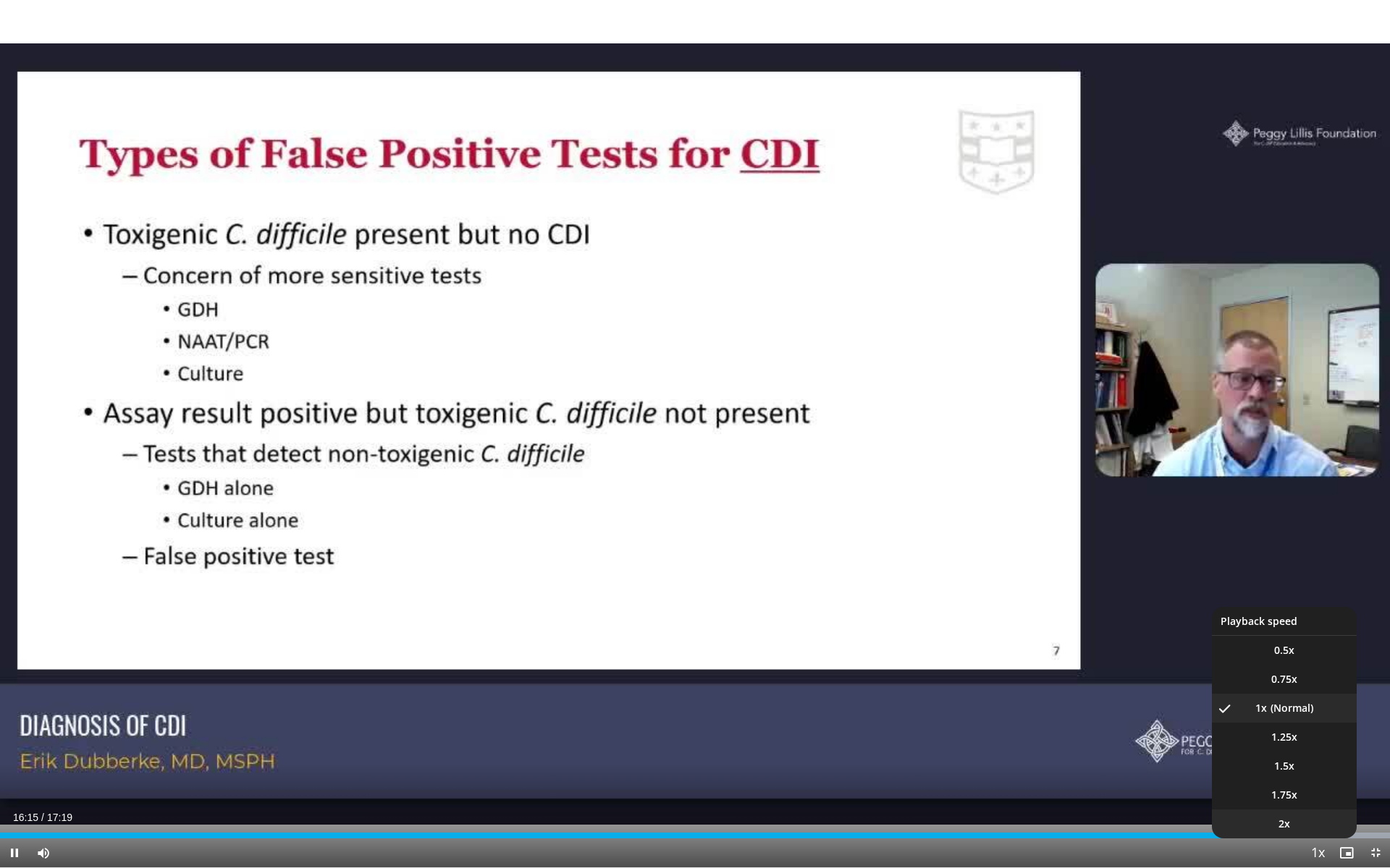
click at [680, 644] on li "2x" at bounding box center [1283, 824] width 145 height 29
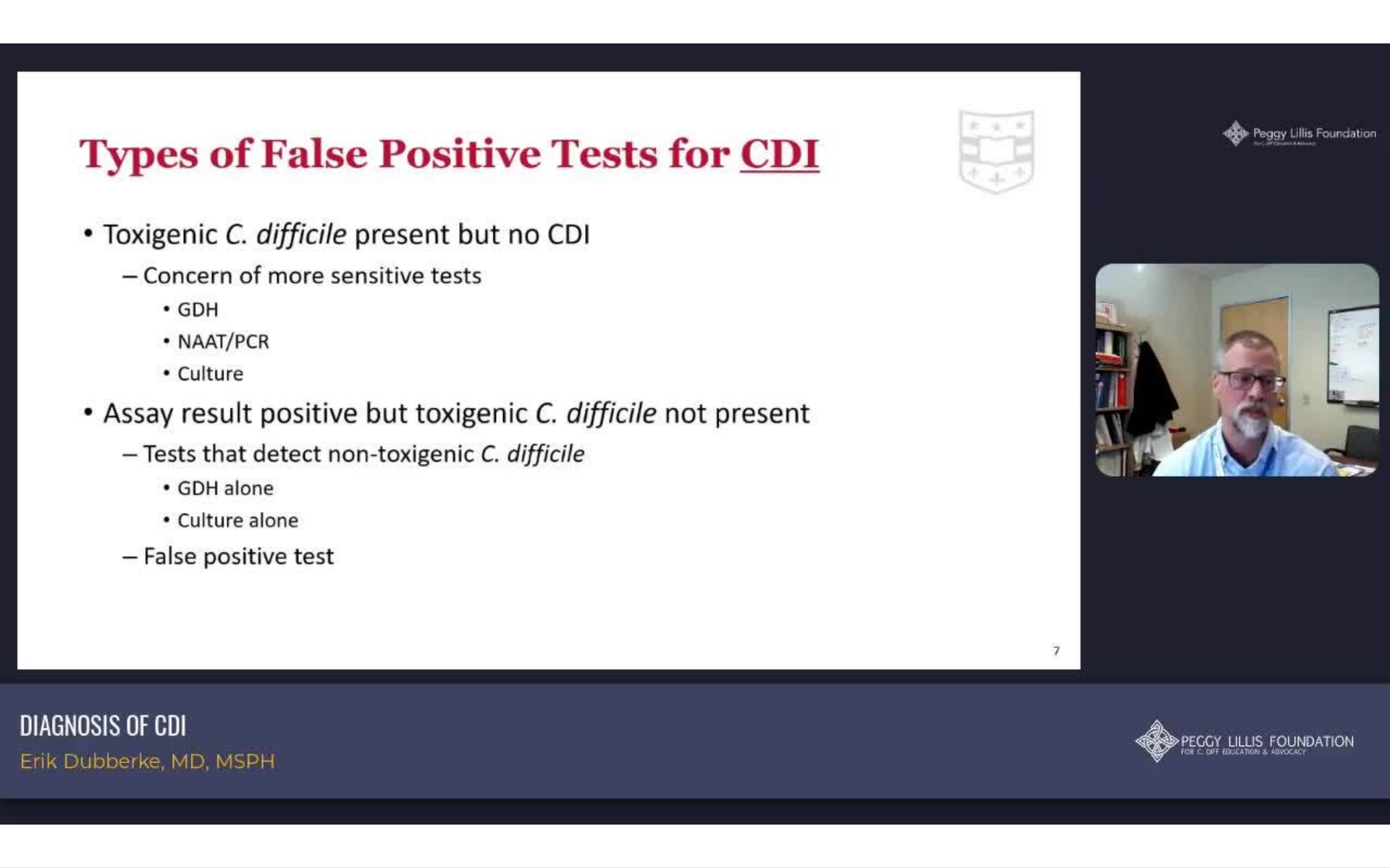
click at [680, 644] on div "10 seconds Tap to unmute" at bounding box center [695, 434] width 1390 height 867
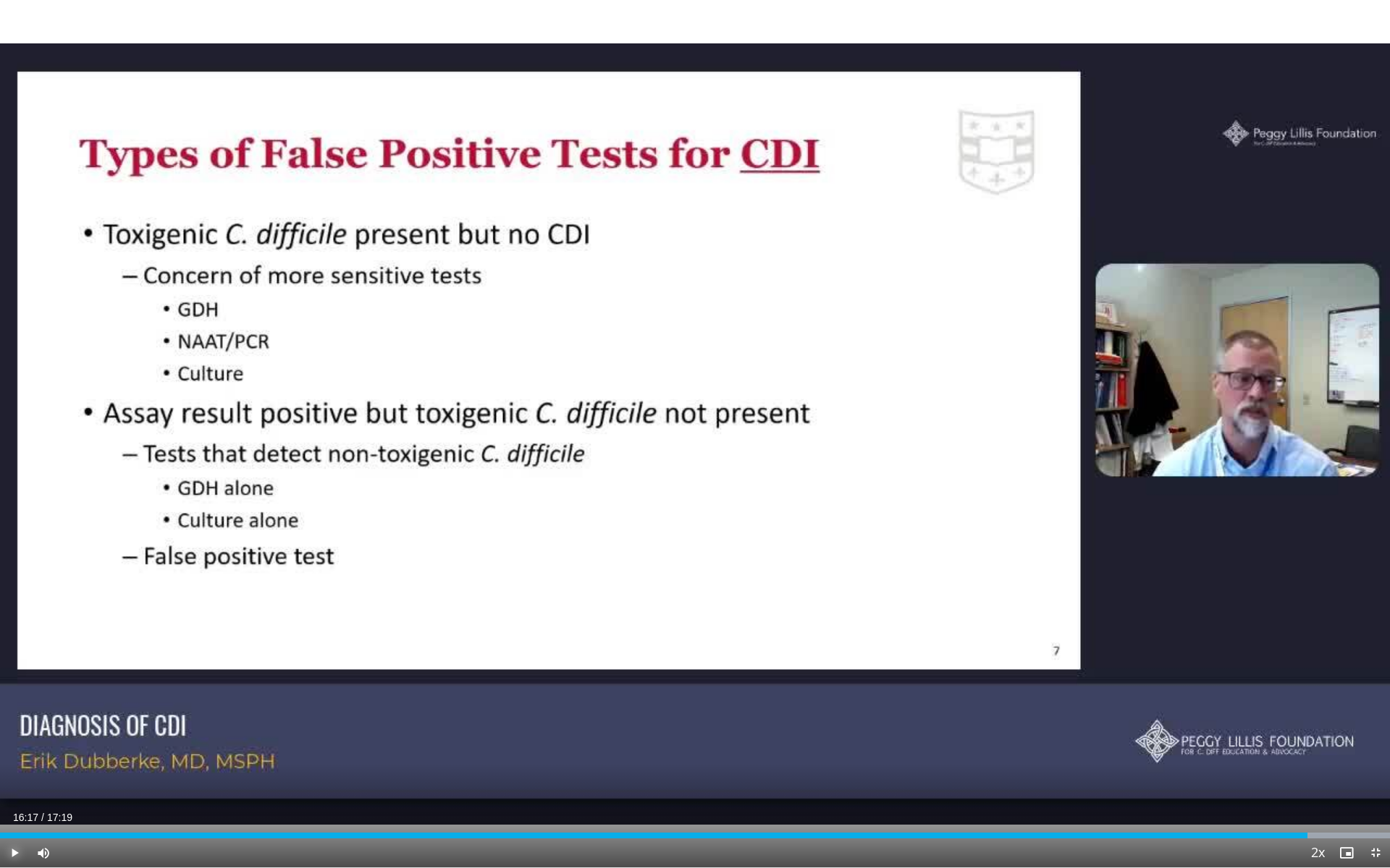
click at [8, 644] on span "Video Player" at bounding box center [14, 853] width 29 height 29
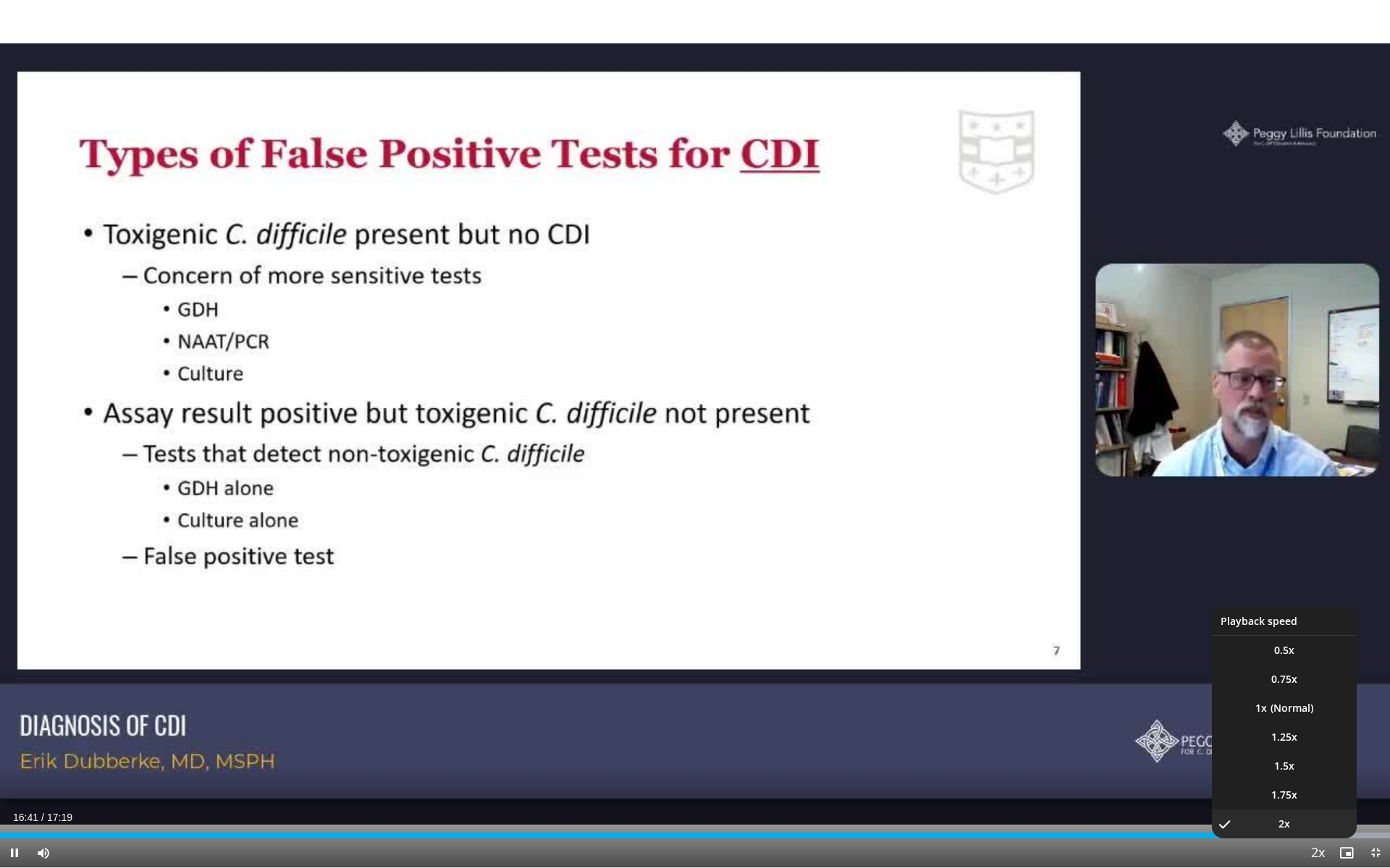
click at [680, 644] on span "Video Player" at bounding box center [1317, 854] width 20 height 29
click at [680, 644] on video-js "**********" at bounding box center [695, 434] width 1390 height 868
click at [680, 644] on span "Video Player" at bounding box center [1317, 854] width 20 height 29
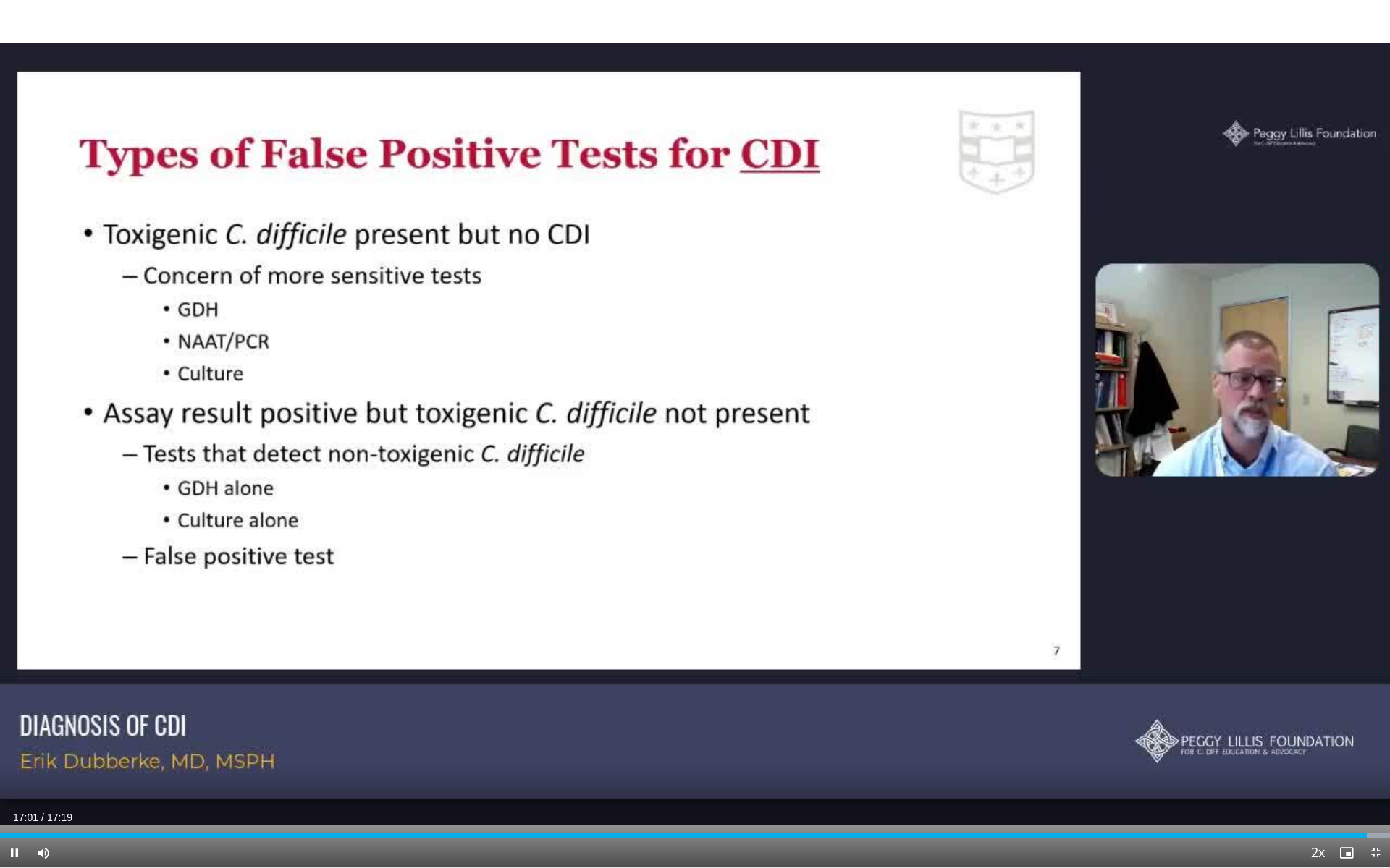
click at [680, 644] on video-js "**********" at bounding box center [695, 434] width 1390 height 868
click at [680, 644] on div "10 seconds Tap to unmute" at bounding box center [695, 434] width 1390 height 867
click at [15, 644] on span "Video Player" at bounding box center [14, 853] width 29 height 29
click at [680, 644] on span "Video Player" at bounding box center [1375, 853] width 29 height 29
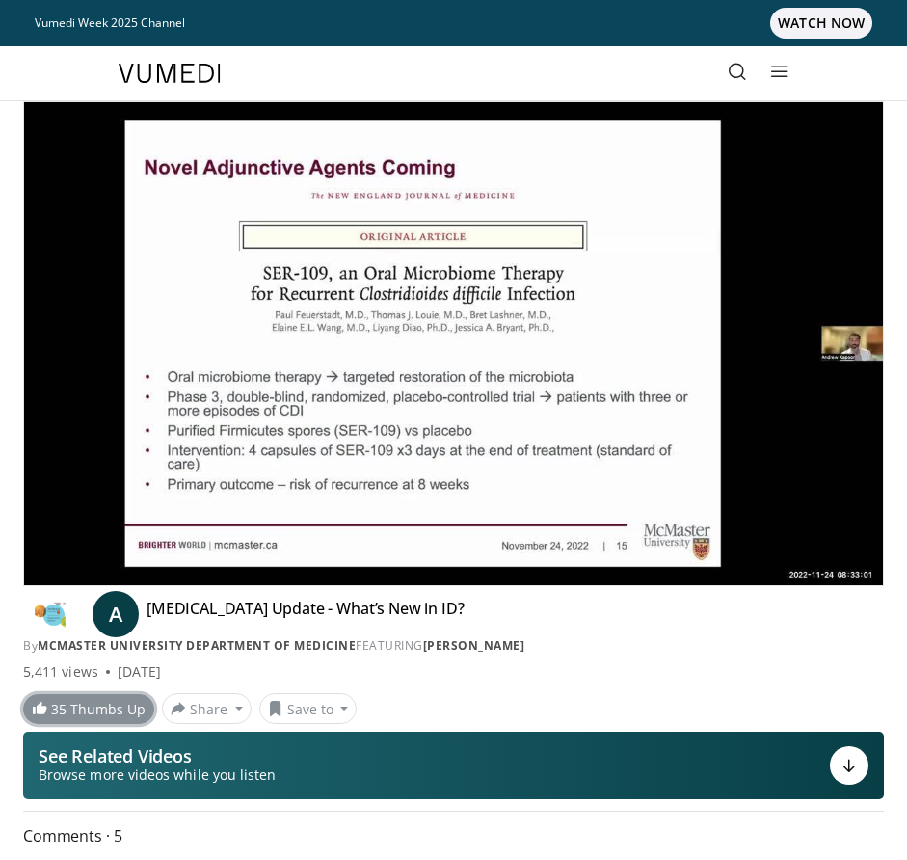
click at [95, 708] on link "35 Thumbs Up" at bounding box center [88, 709] width 131 height 30
